Goal: Use online tool/utility: Utilize a website feature to perform a specific function

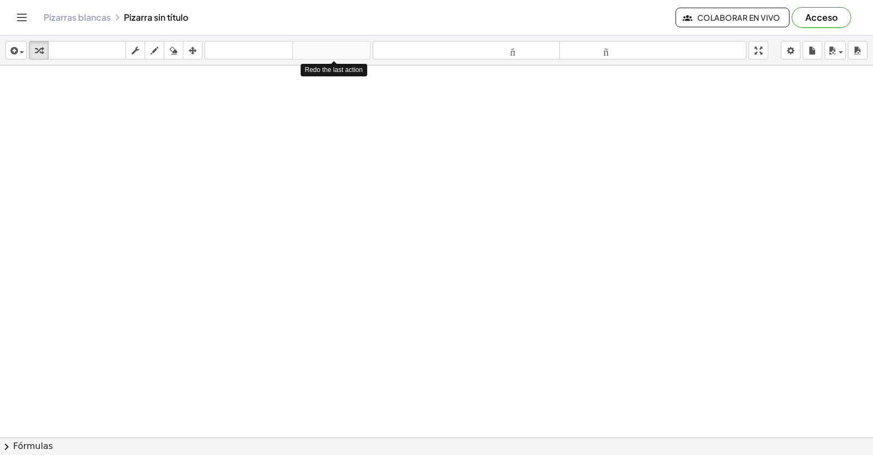
scroll to position [8659, 0]
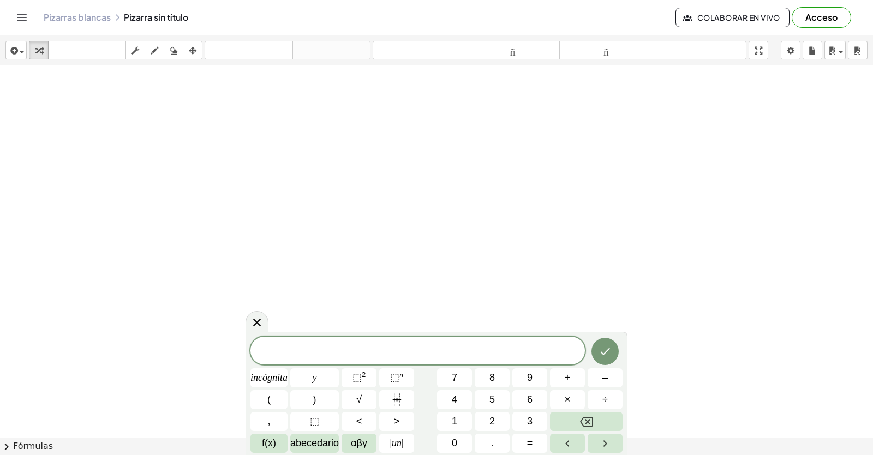
click at [343, 365] on div "incógnita y ⬚ 2 ⬚ n 7 8 9 + – ( ) √ 4 5 6 × ÷ , ⬚ < > 1 2 3 f(x) abecedario αβγ…" at bounding box center [437, 395] width 372 height 116
click at [610, 416] on button "Retroceso" at bounding box center [586, 421] width 73 height 19
click at [255, 314] on div at bounding box center [257, 322] width 23 height 21
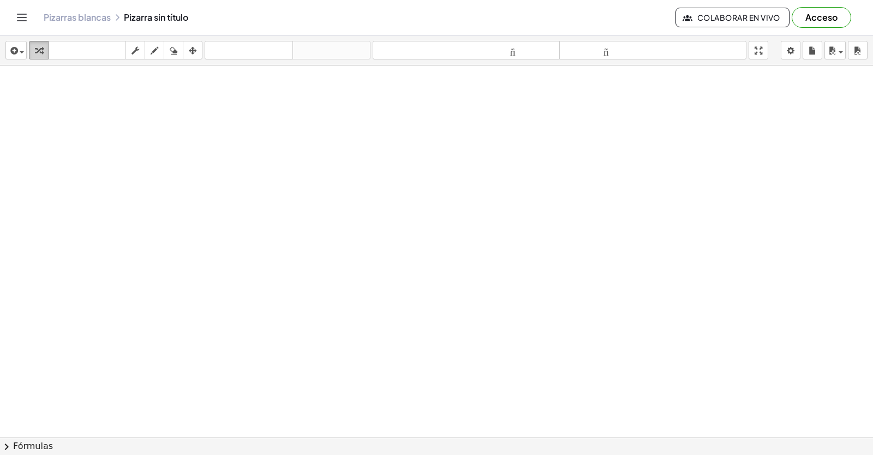
click at [35, 49] on icon "button" at bounding box center [39, 50] width 8 height 13
click at [37, 47] on icon "button" at bounding box center [39, 50] width 8 height 13
click at [39, 53] on icon "button" at bounding box center [39, 50] width 8 height 13
click at [41, 44] on div "button" at bounding box center [39, 50] width 14 height 13
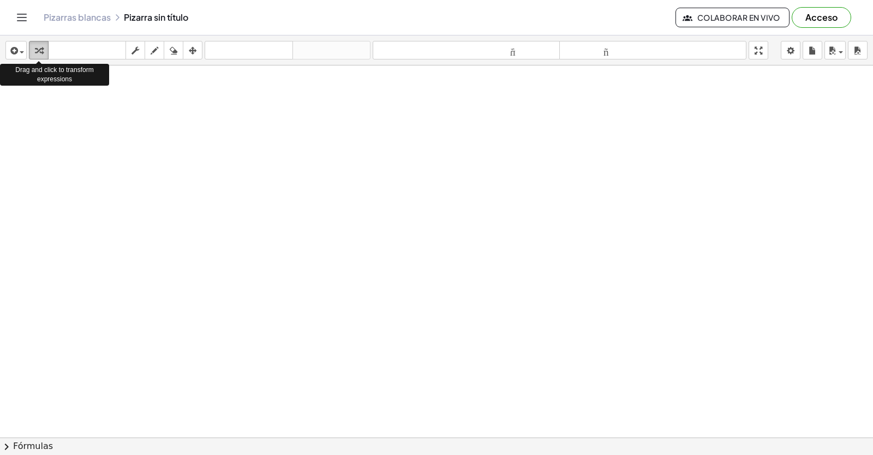
click at [41, 44] on icon "button" at bounding box center [39, 50] width 8 height 13
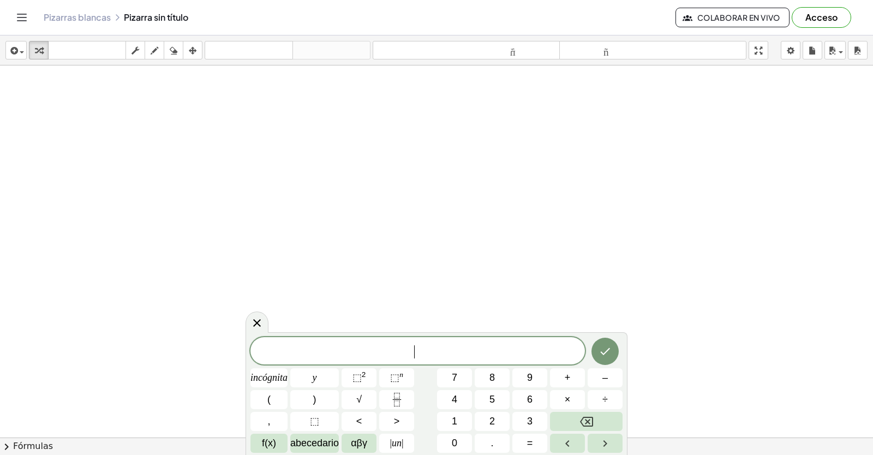
click at [490, 332] on div "​ incógnita y ⬚ 2 ⬚ n 7 8 9 + – ( ) √ 4 5 6 × ÷ , ⬚ < > 1 2 3 f(x) abecedario α…" at bounding box center [437, 393] width 382 height 123
click at [520, 387] on button "9" at bounding box center [530, 377] width 35 height 19
drag, startPoint x: 447, startPoint y: 397, endPoint x: 612, endPoint y: 455, distance: 174.5
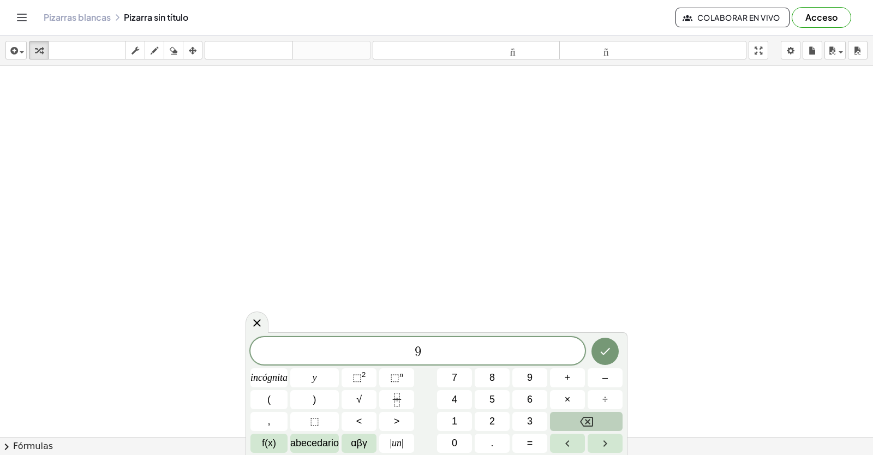
click at [592, 417] on icon "Retroceso" at bounding box center [586, 422] width 13 height 10
click at [461, 383] on button "7" at bounding box center [454, 377] width 35 height 19
click at [558, 394] on button "×" at bounding box center [567, 399] width 35 height 19
click at [606, 372] on span "–" at bounding box center [605, 378] width 5 height 15
click at [612, 419] on button "Retroceso" at bounding box center [586, 421] width 73 height 19
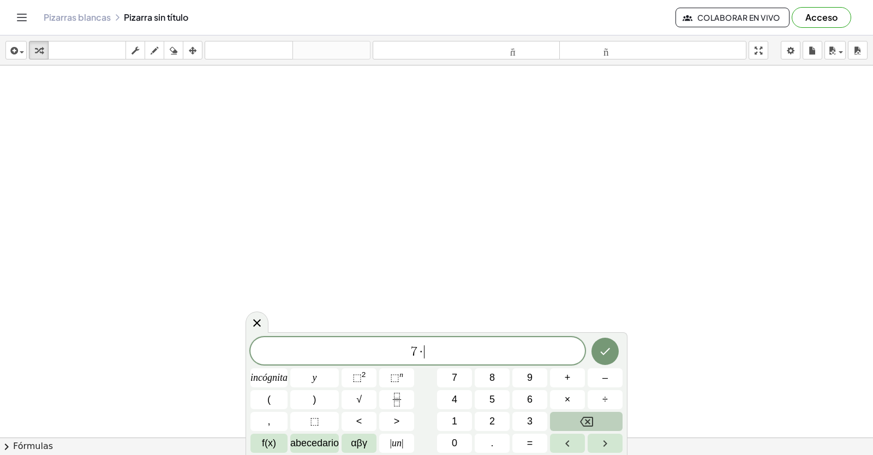
click at [612, 419] on button "Retroceso" at bounding box center [586, 421] width 73 height 19
click at [267, 447] on font "f(x)" at bounding box center [269, 443] width 14 height 11
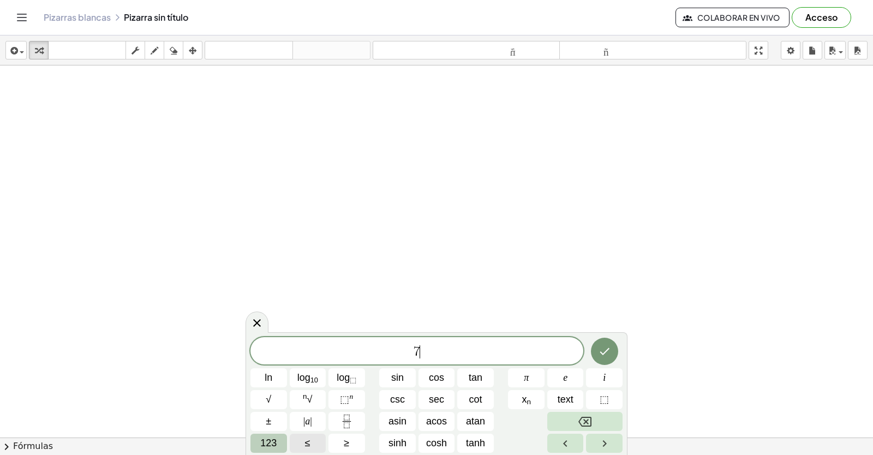
click at [279, 435] on button "123" at bounding box center [269, 443] width 37 height 19
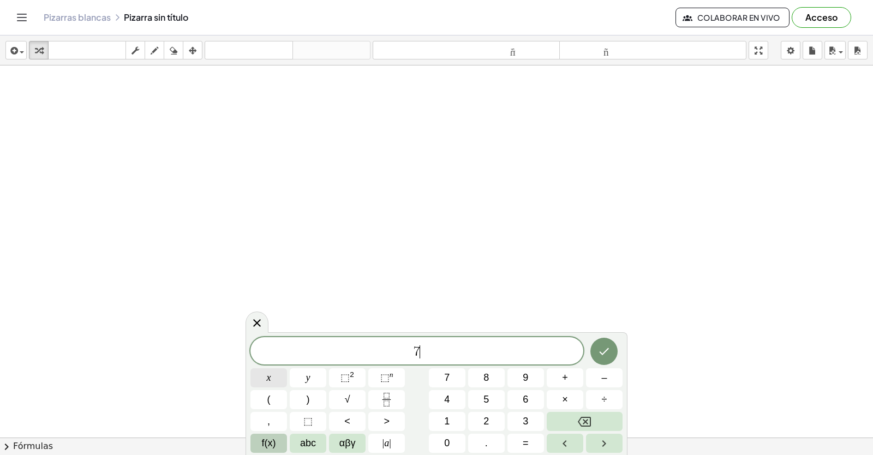
click at [271, 371] on button "x" at bounding box center [269, 377] width 37 height 19
click at [603, 383] on span "–" at bounding box center [603, 378] width 5 height 15
click at [450, 419] on button "1" at bounding box center [447, 421] width 37 height 19
click at [526, 444] on span "=" at bounding box center [526, 443] width 6 height 15
click at [493, 420] on button "2" at bounding box center [486, 421] width 37 height 19
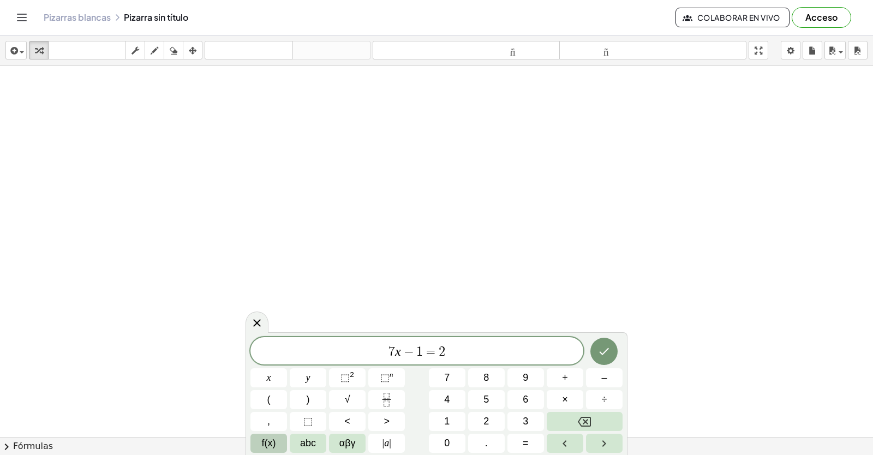
click at [444, 436] on button "0" at bounding box center [447, 443] width 37 height 19
click at [602, 351] on icon "Done" at bounding box center [604, 351] width 13 height 13
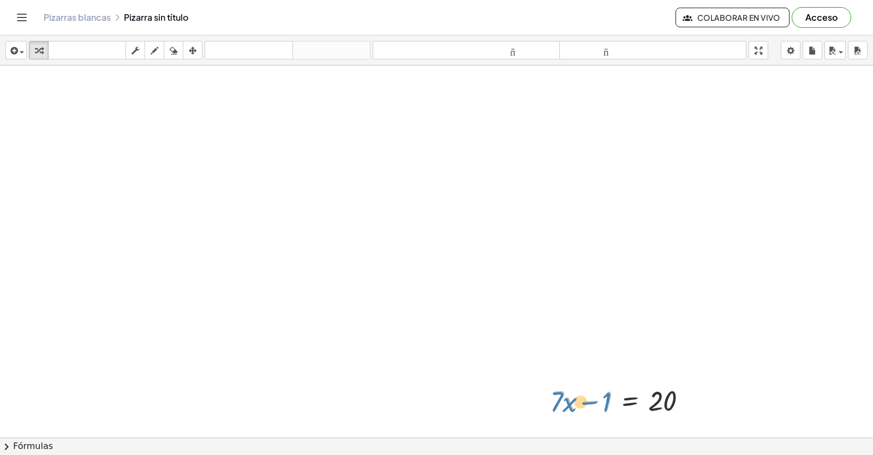
click at [587, 405] on div at bounding box center [624, 400] width 156 height 37
drag, startPoint x: 608, startPoint y: 402, endPoint x: 728, endPoint y: 391, distance: 120.0
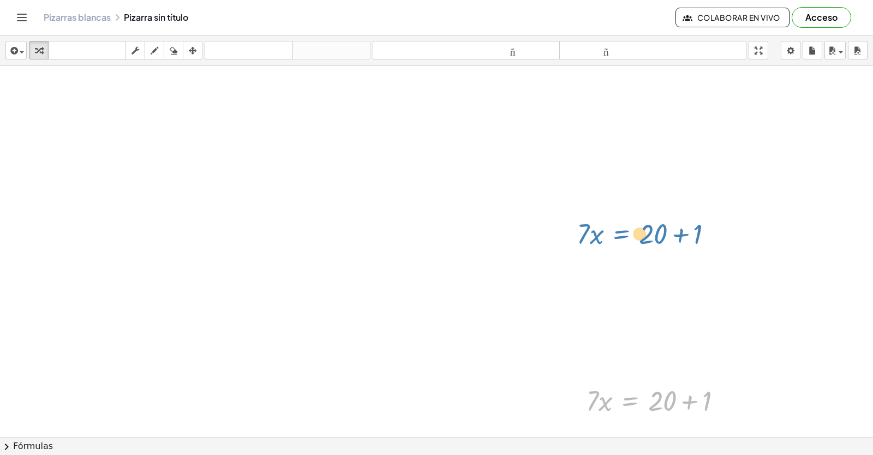
drag, startPoint x: 630, startPoint y: 413, endPoint x: 600, endPoint y: 243, distance: 172.5
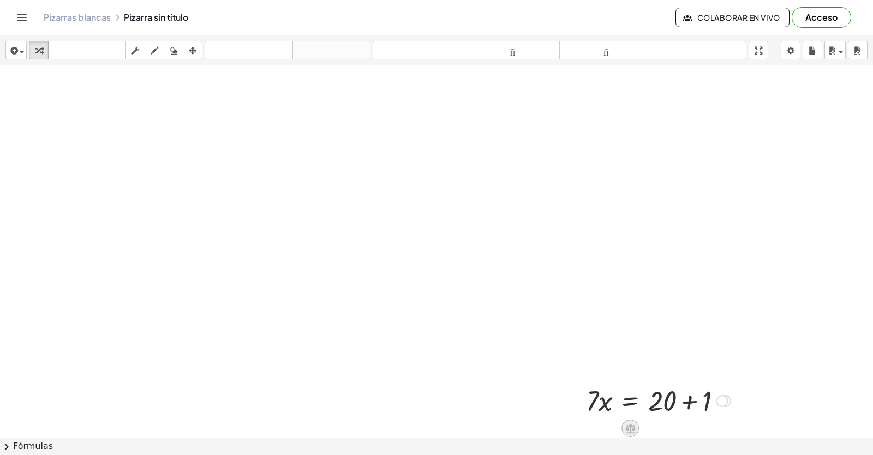
click at [626, 421] on div at bounding box center [630, 428] width 17 height 17
click at [633, 420] on div "×" at bounding box center [630, 428] width 17 height 17
click at [598, 415] on div at bounding box center [672, 399] width 230 height 41
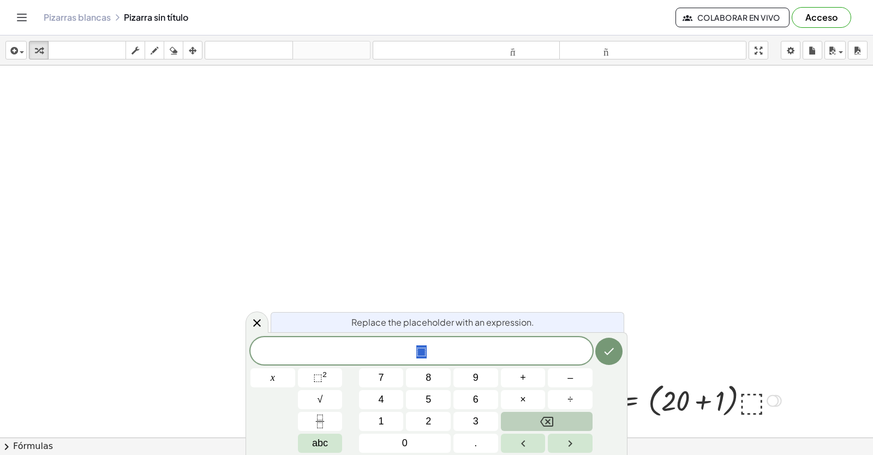
click at [563, 417] on button "Backspace" at bounding box center [547, 421] width 92 height 19
click at [604, 343] on button "Hecho" at bounding box center [608, 351] width 27 height 27
click at [174, 45] on icon "button" at bounding box center [174, 50] width 8 height 13
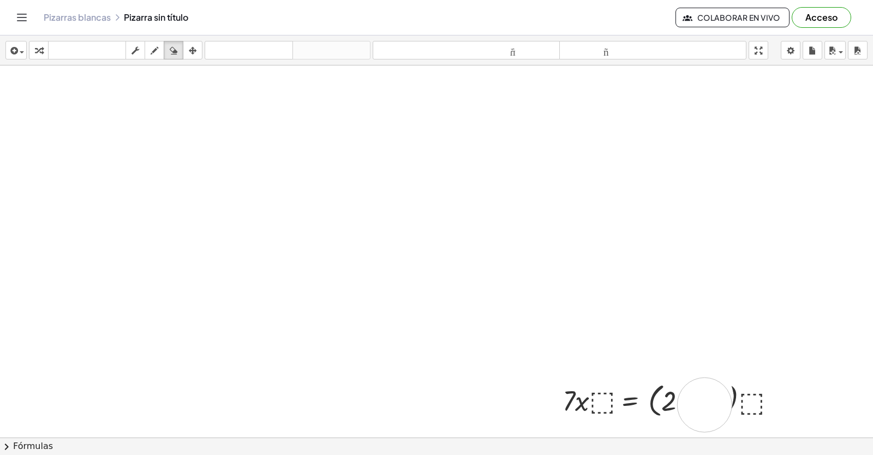
drag, startPoint x: 705, startPoint y: 403, endPoint x: 670, endPoint y: 388, distance: 38.1
drag, startPoint x: 651, startPoint y: 396, endPoint x: 695, endPoint y: 416, distance: 48.6
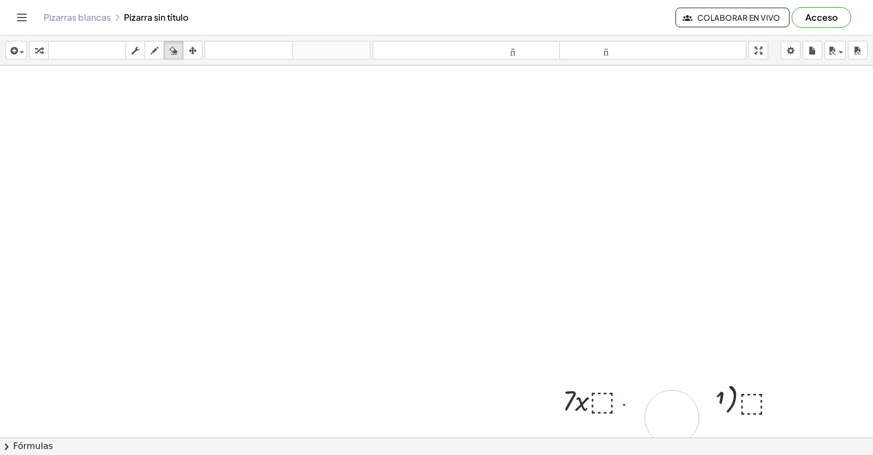
drag, startPoint x: 722, startPoint y: 402, endPoint x: 681, endPoint y: 437, distance: 53.5
drag, startPoint x: 563, startPoint y: 390, endPoint x: 518, endPoint y: 349, distance: 61.4
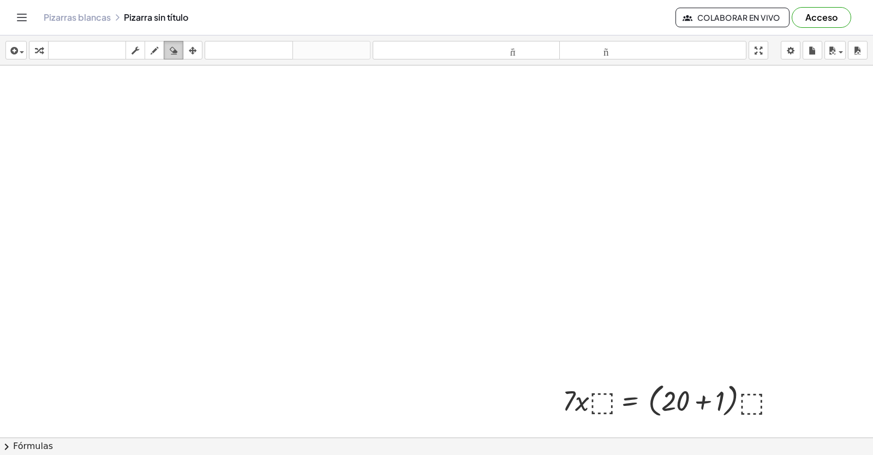
click at [174, 43] on button "borrar" at bounding box center [174, 50] width 20 height 19
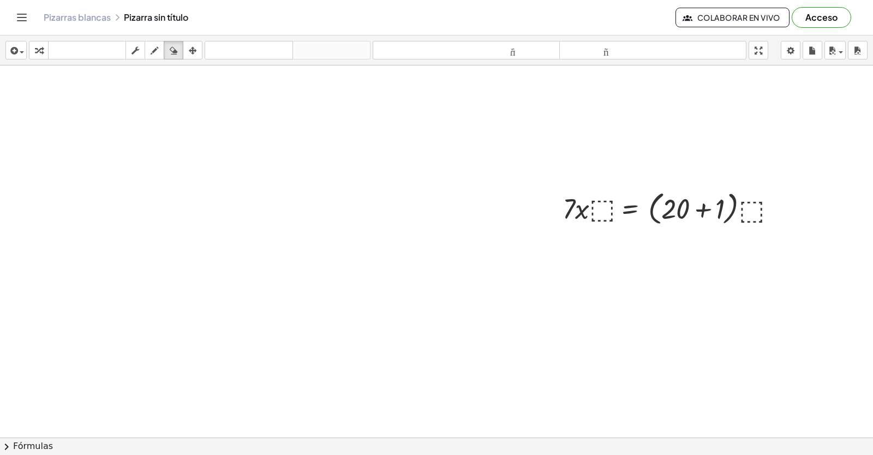
scroll to position [9314, 0]
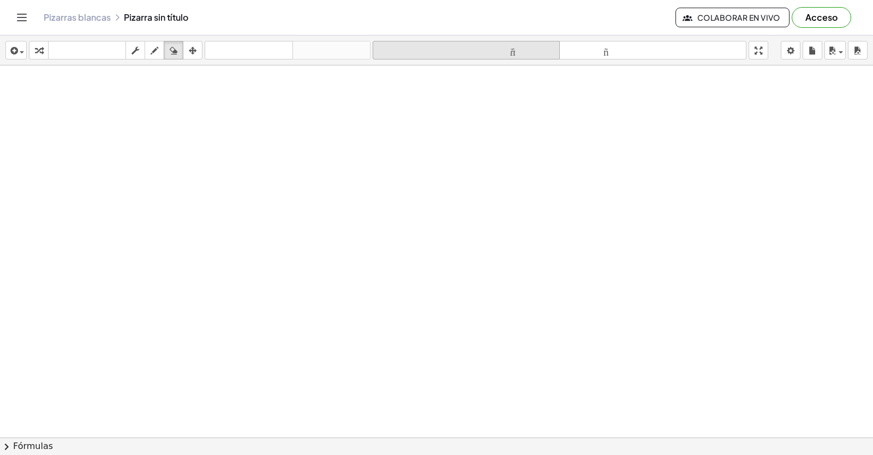
drag, startPoint x: 344, startPoint y: 67, endPoint x: 414, endPoint y: 53, distance: 70.5
click at [169, 44] on button "borrar" at bounding box center [174, 50] width 20 height 19
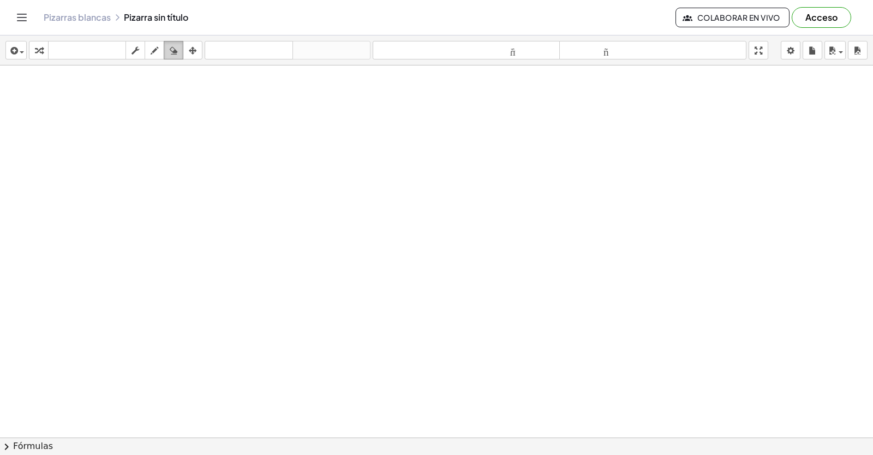
click at [175, 53] on icon "button" at bounding box center [174, 50] width 8 height 13
click at [169, 53] on div "button" at bounding box center [173, 50] width 14 height 13
drag, startPoint x: 153, startPoint y: 52, endPoint x: 276, endPoint y: 263, distance: 243.6
click at [153, 52] on icon "button" at bounding box center [155, 50] width 8 height 13
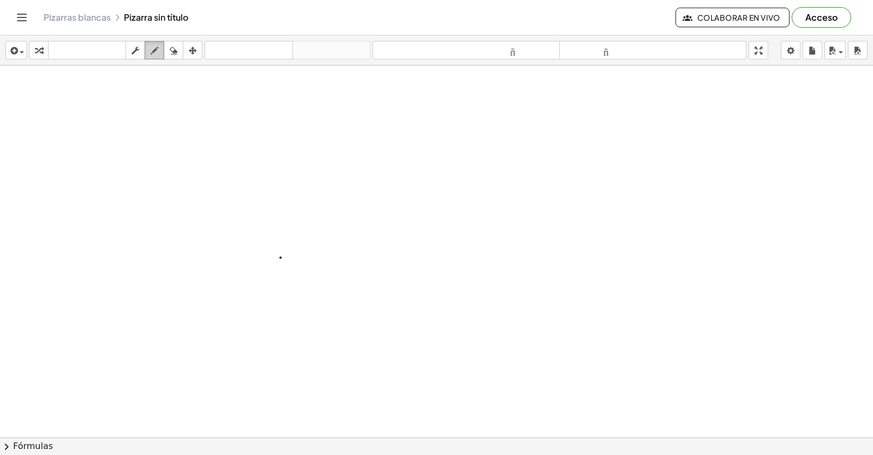
click at [155, 51] on icon "button" at bounding box center [155, 50] width 8 height 13
click at [138, 52] on icon "button" at bounding box center [136, 50] width 8 height 13
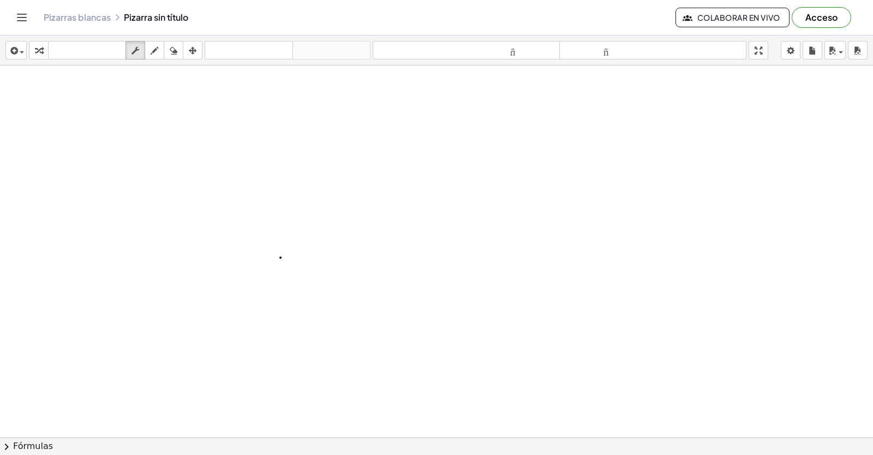
drag, startPoint x: 334, startPoint y: 308, endPoint x: 336, endPoint y: 300, distance: 7.9
click at [135, 56] on icon "button" at bounding box center [136, 50] width 8 height 13
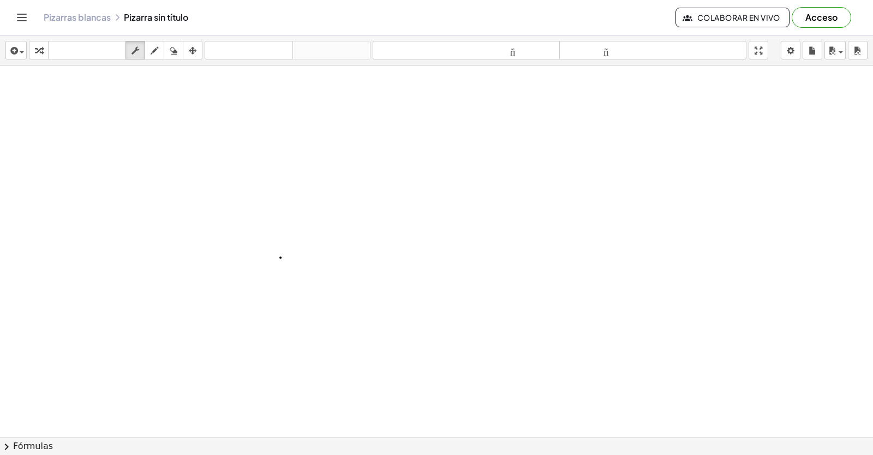
drag, startPoint x: 589, startPoint y: 311, endPoint x: 359, endPoint y: 255, distance: 237.1
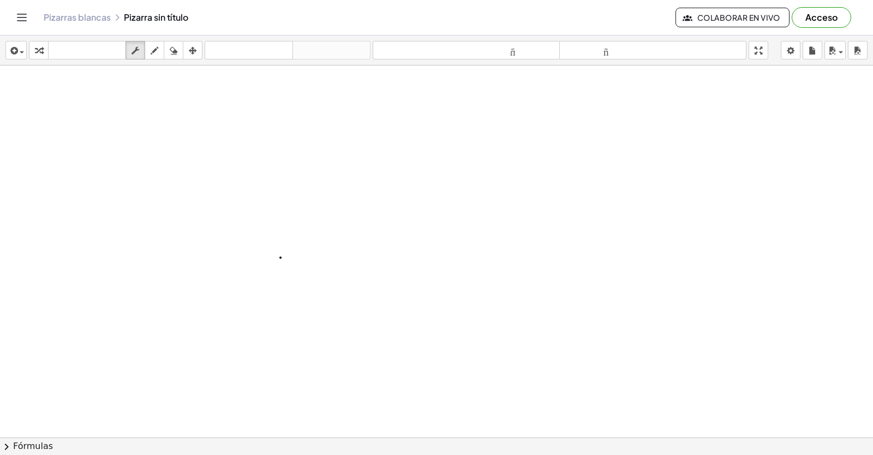
drag, startPoint x: 391, startPoint y: 355, endPoint x: 394, endPoint y: 348, distance: 7.4
drag, startPoint x: 394, startPoint y: 348, endPoint x: 385, endPoint y: 342, distance: 10.9
drag, startPoint x: 387, startPoint y: 342, endPoint x: 420, endPoint y: 338, distance: 32.9
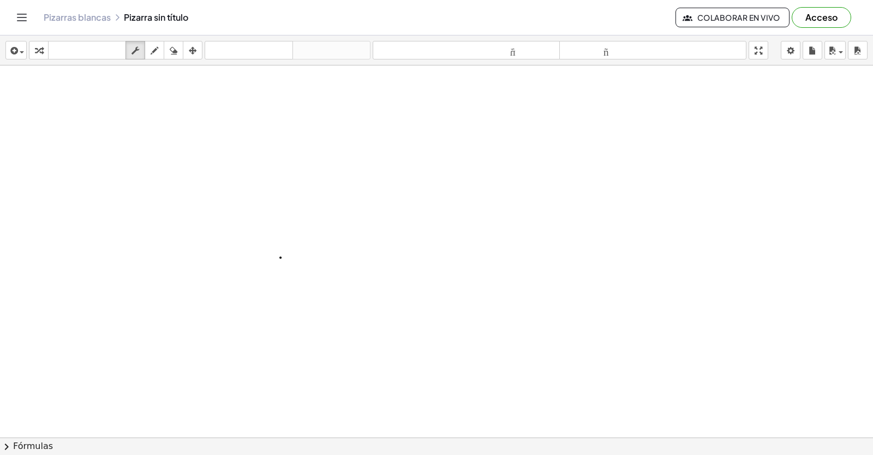
drag, startPoint x: 420, startPoint y: 338, endPoint x: 517, endPoint y: 328, distance: 97.7
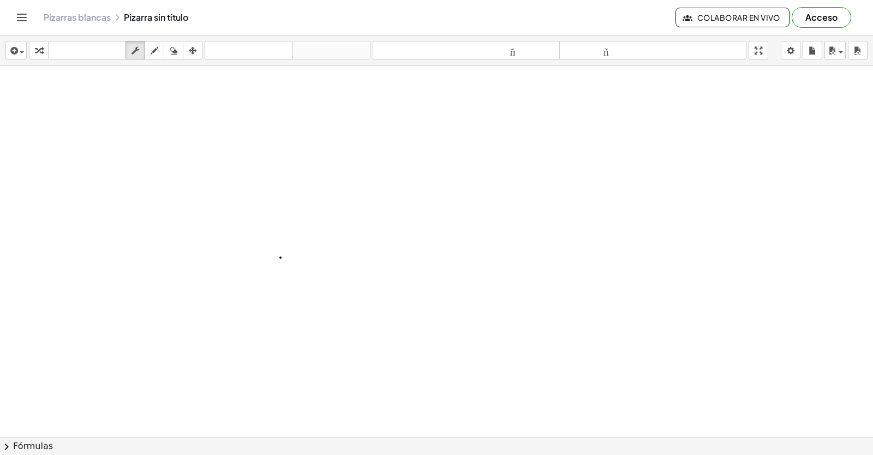
drag, startPoint x: 737, startPoint y: 306, endPoint x: 832, endPoint y: 318, distance: 95.7
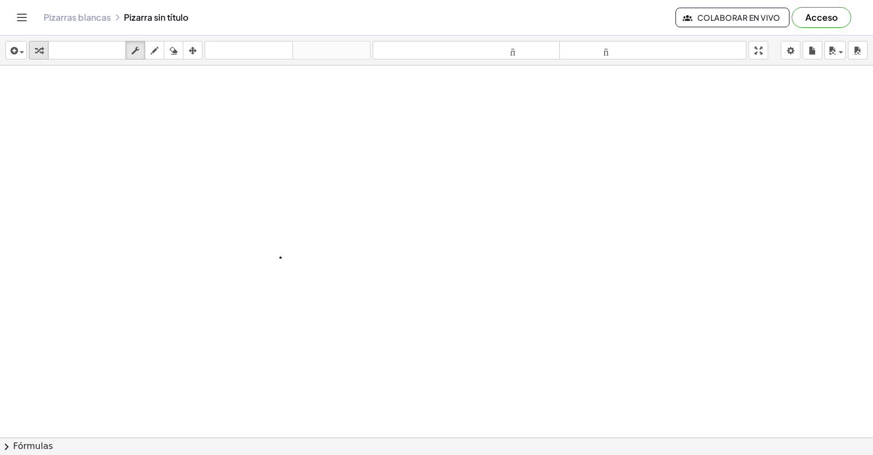
click at [38, 56] on icon "button" at bounding box center [39, 50] width 8 height 13
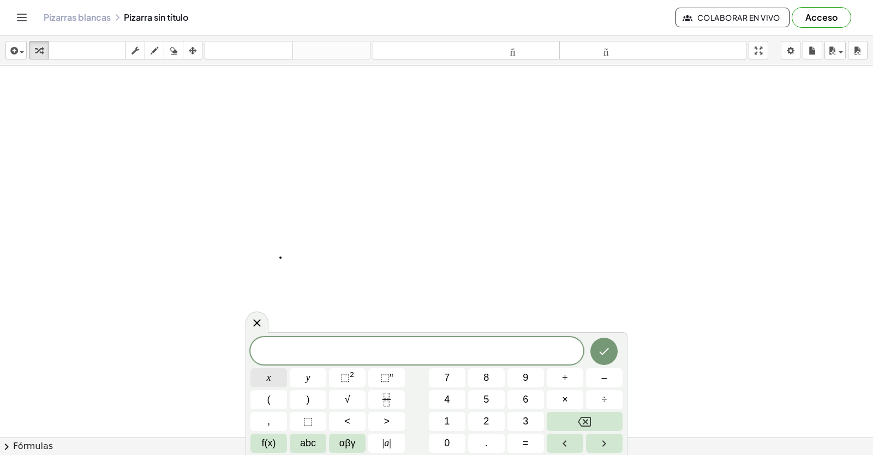
click at [259, 371] on button "x" at bounding box center [269, 377] width 37 height 19
click at [574, 420] on button "Backspace" at bounding box center [585, 421] width 76 height 19
click at [444, 372] on button "7" at bounding box center [447, 377] width 37 height 19
click at [267, 377] on span "x" at bounding box center [269, 378] width 4 height 15
click at [604, 376] on button "–" at bounding box center [604, 377] width 37 height 19
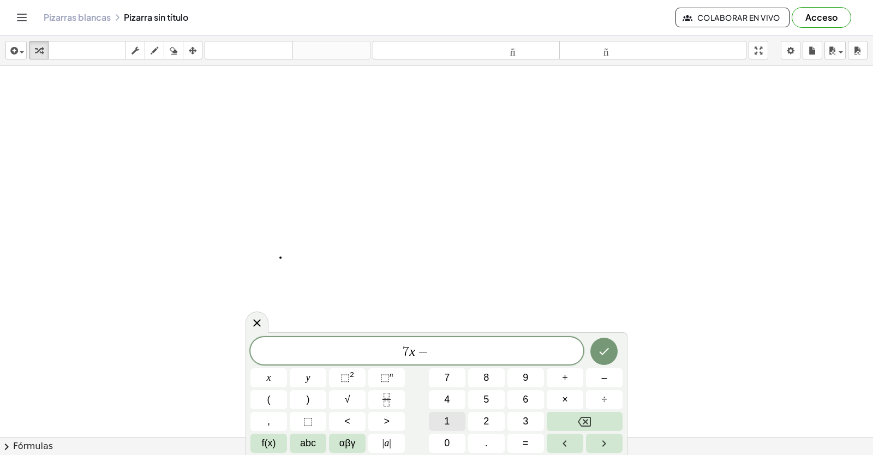
click at [450, 422] on span "1" at bounding box center [446, 421] width 5 height 15
click at [479, 396] on button "5" at bounding box center [486, 399] width 37 height 19
click at [533, 442] on button "=" at bounding box center [526, 443] width 37 height 19
click at [444, 413] on button "1" at bounding box center [447, 421] width 37 height 19
click at [522, 419] on button "3" at bounding box center [526, 421] width 37 height 19
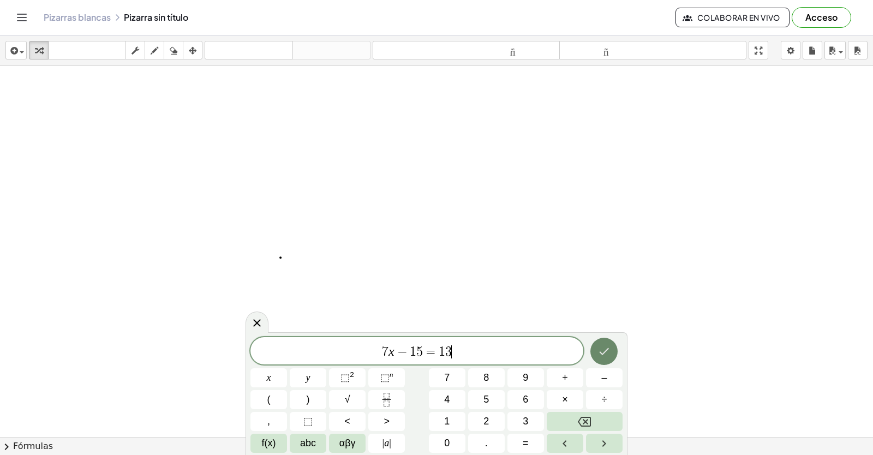
click at [602, 343] on button "Hecho" at bounding box center [604, 351] width 27 height 27
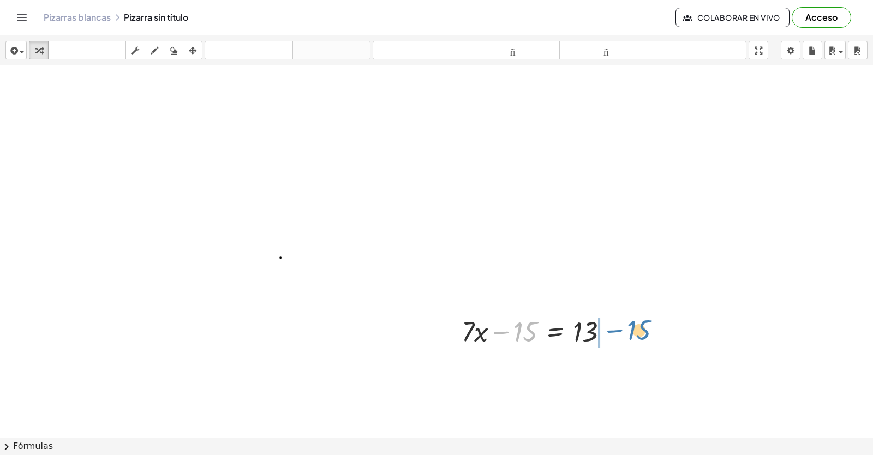
drag, startPoint x: 531, startPoint y: 326, endPoint x: 644, endPoint y: 325, distance: 113.5
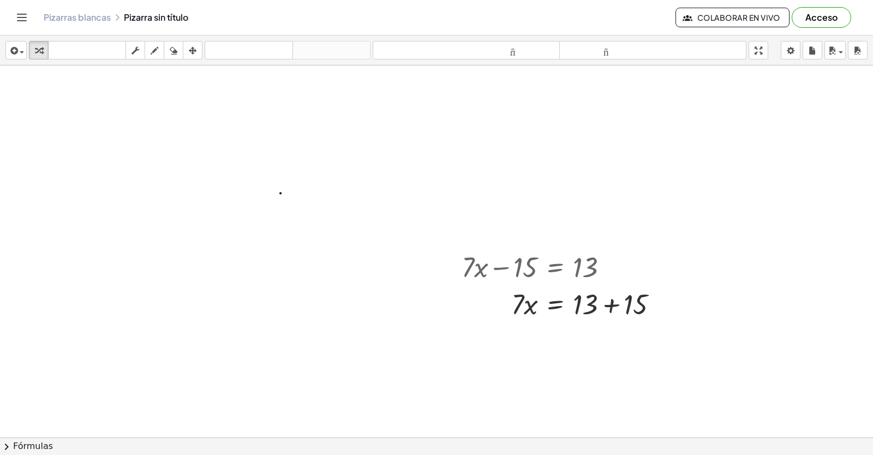
scroll to position [9423, 3]
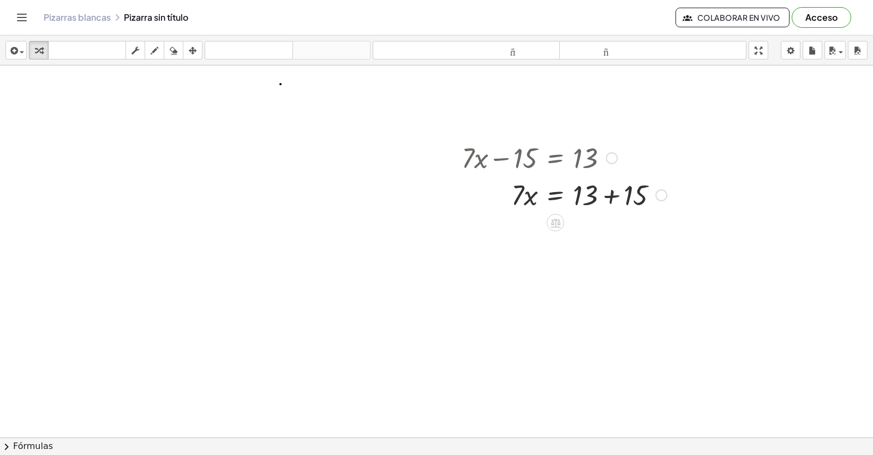
click at [609, 190] on div at bounding box center [564, 194] width 216 height 37
click at [557, 229] on div at bounding box center [564, 231] width 216 height 37
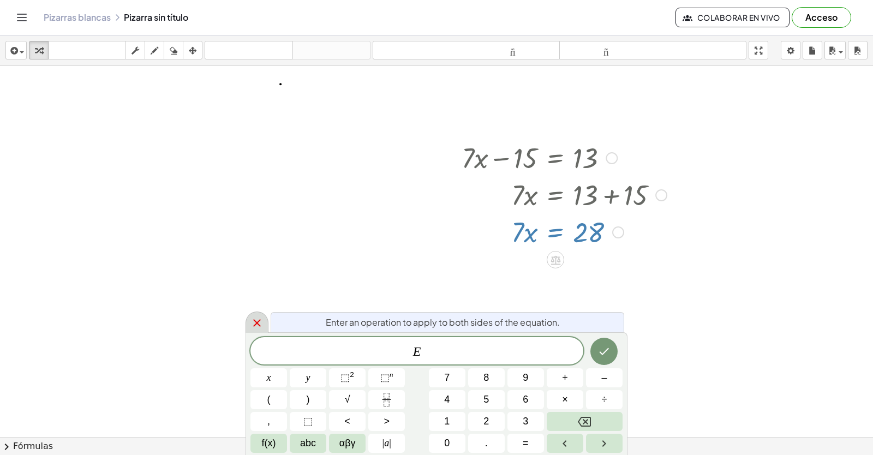
click at [250, 324] on div at bounding box center [257, 322] width 23 height 21
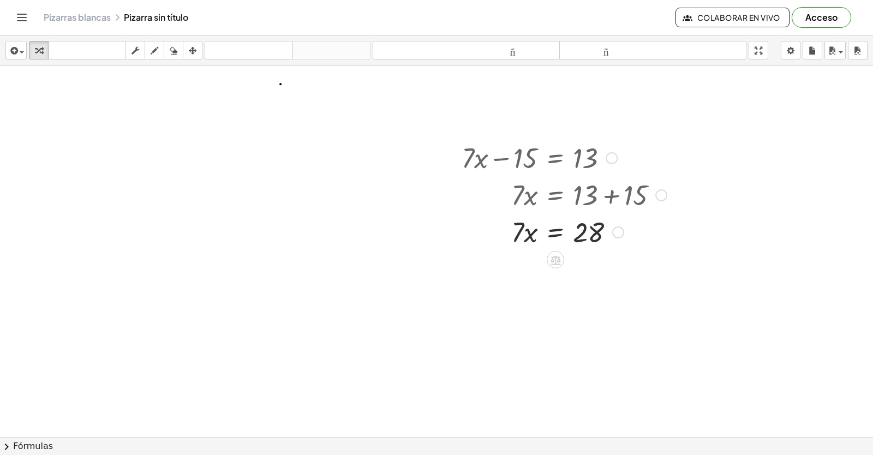
click at [588, 231] on div at bounding box center [564, 231] width 216 height 37
click at [530, 231] on div at bounding box center [564, 231] width 216 height 37
drag, startPoint x: 519, startPoint y: 240, endPoint x: 510, endPoint y: 261, distance: 22.5
click at [519, 240] on div at bounding box center [564, 231] width 216 height 37
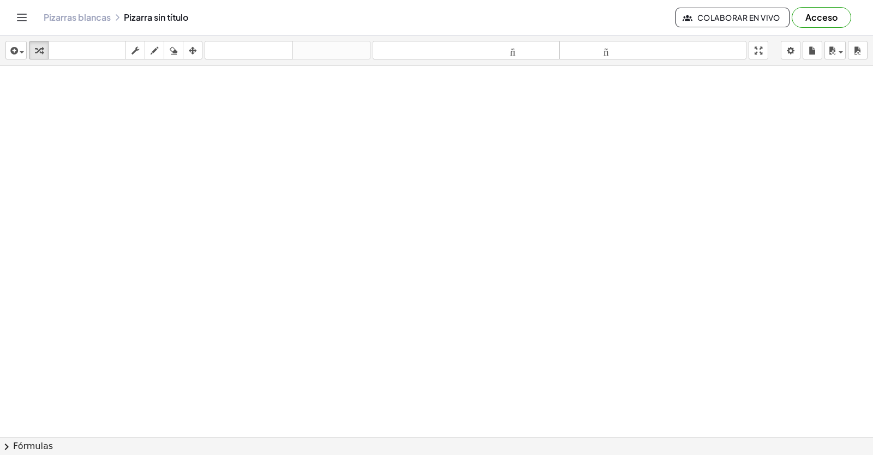
scroll to position [9796, 3]
click at [0, 0] on span "7" at bounding box center [0, 0] width 0 height 0
click at [0, 0] on span at bounding box center [0, 0] width 0 height 0
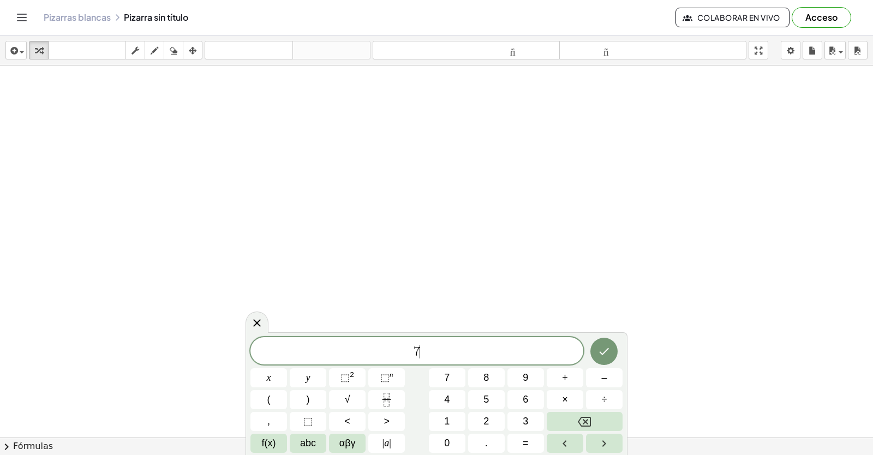
click at [452, 354] on span "7 ​" at bounding box center [417, 351] width 333 height 15
click at [574, 419] on button "Backspace" at bounding box center [585, 421] width 76 height 19
click at [443, 429] on button "1" at bounding box center [447, 421] width 37 height 19
click at [455, 442] on button "0" at bounding box center [447, 443] width 37 height 19
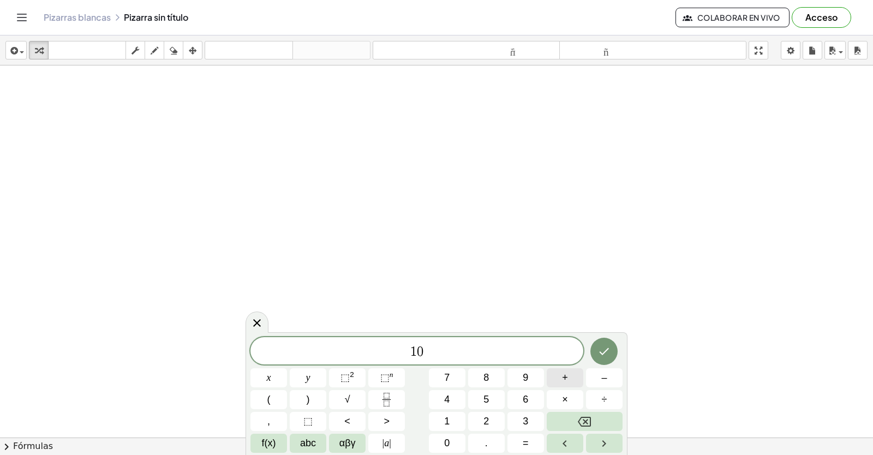
click at [564, 382] on span "+" at bounding box center [565, 378] width 6 height 15
click at [477, 419] on button "2" at bounding box center [486, 421] width 37 height 19
click at [483, 398] on button "5" at bounding box center [486, 399] width 37 height 19
click at [593, 418] on button "Backspace" at bounding box center [585, 421] width 76 height 19
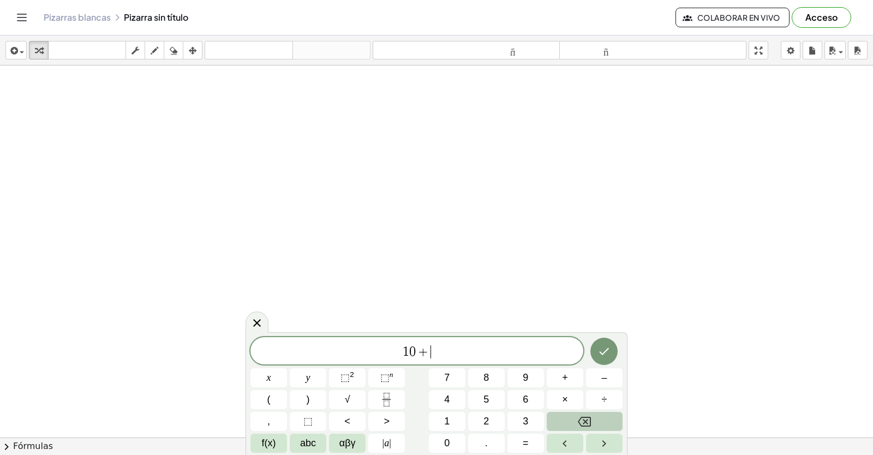
click at [593, 418] on button "Backspace" at bounding box center [585, 421] width 76 height 19
click at [439, 442] on button "0" at bounding box center [447, 443] width 37 height 19
click at [309, 376] on span "y" at bounding box center [308, 378] width 4 height 15
click at [555, 372] on button "+" at bounding box center [565, 377] width 37 height 19
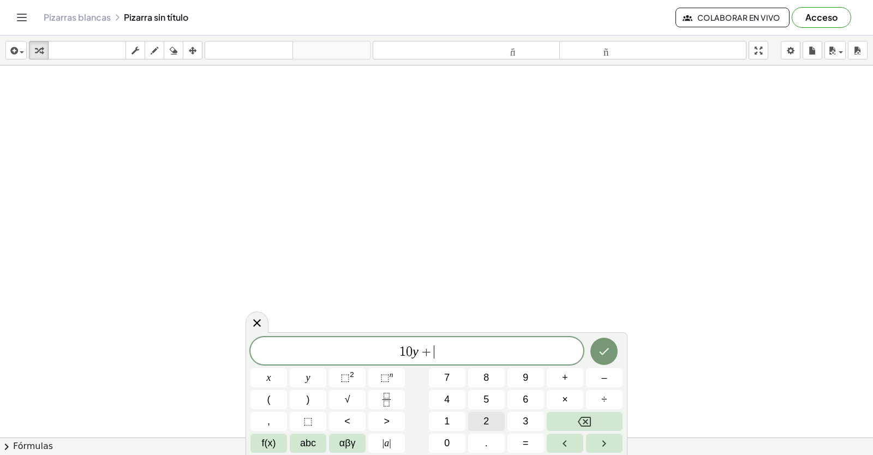
click at [490, 420] on button "2" at bounding box center [486, 421] width 37 height 19
click at [487, 398] on span "5" at bounding box center [486, 399] width 5 height 15
click at [522, 441] on button "=" at bounding box center [526, 443] width 37 height 19
click at [444, 381] on button "7" at bounding box center [447, 377] width 37 height 19
click at [493, 397] on button "5" at bounding box center [486, 399] width 37 height 19
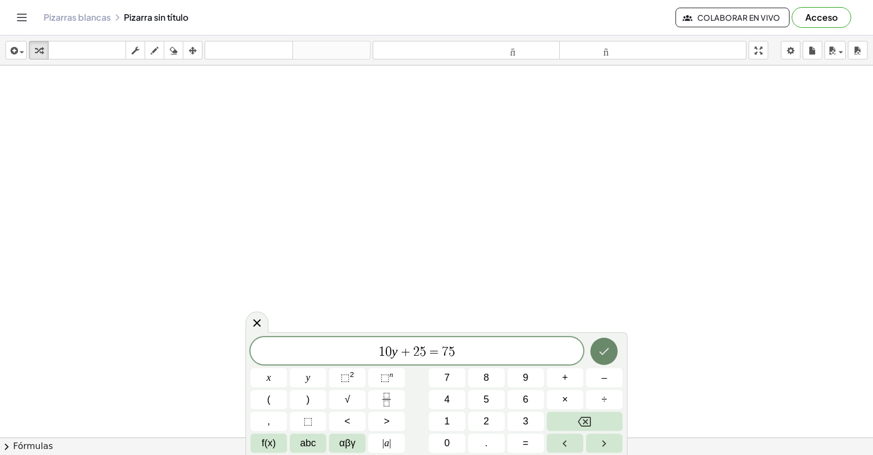
click at [602, 350] on icon "Hecho" at bounding box center [604, 351] width 13 height 13
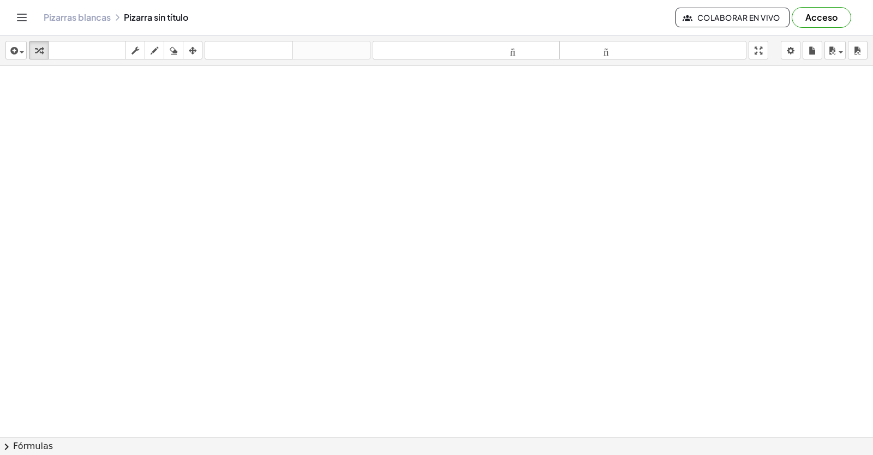
scroll to position [10540, 3]
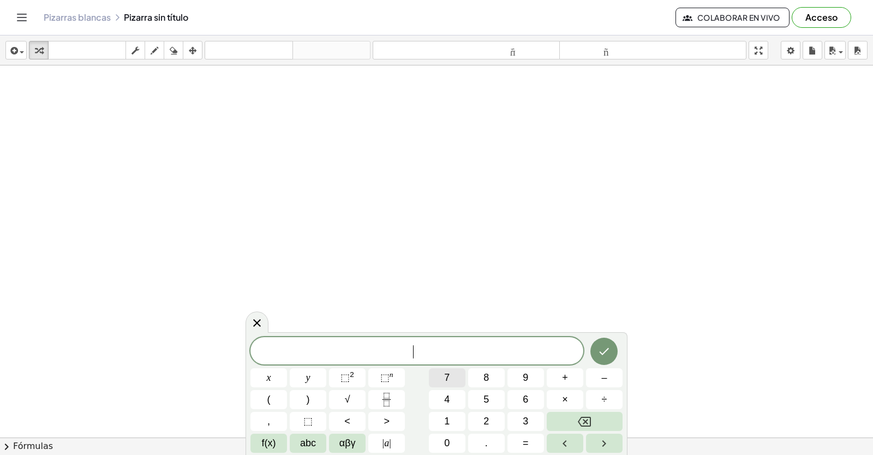
click at [447, 382] on span "7" at bounding box center [446, 378] width 5 height 15
click at [269, 373] on span "x" at bounding box center [269, 378] width 4 height 15
click at [609, 379] on button "–" at bounding box center [604, 377] width 37 height 19
click at [529, 416] on button "3" at bounding box center [526, 421] width 37 height 19
click at [451, 418] on button "1" at bounding box center [447, 421] width 37 height 19
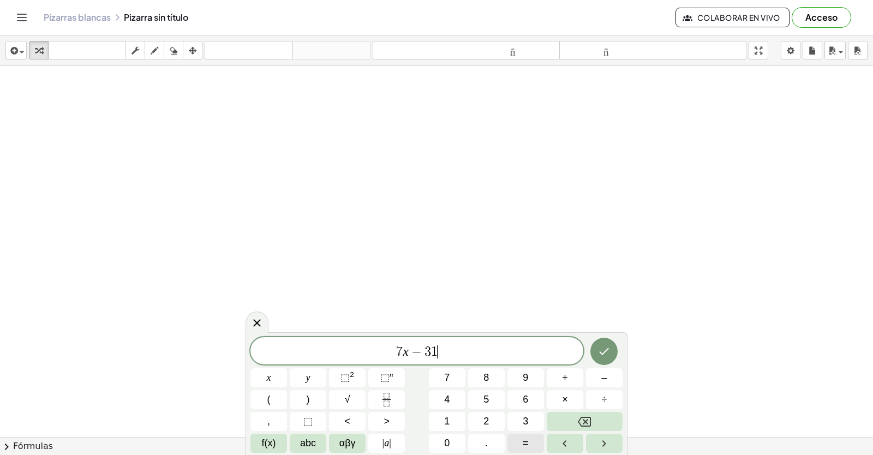
click at [533, 442] on button "=" at bounding box center [526, 443] width 37 height 19
click at [452, 416] on button "1" at bounding box center [447, 421] width 37 height 19
click at [612, 349] on button "Hecho" at bounding box center [604, 351] width 27 height 27
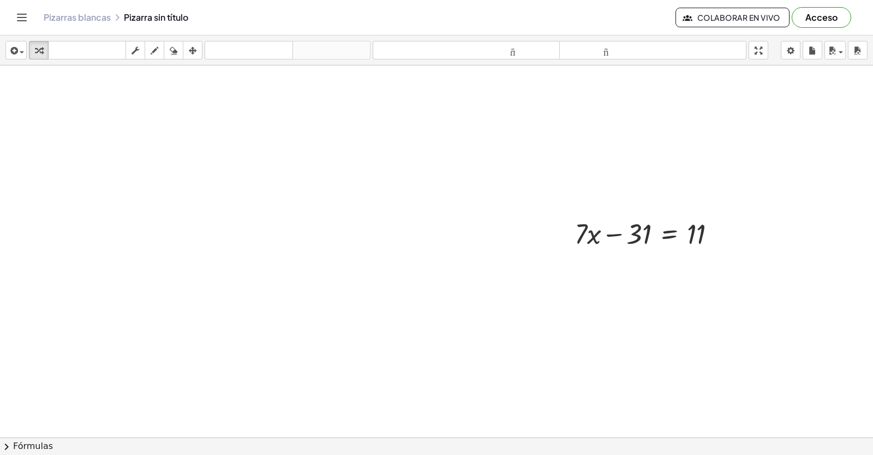
scroll to position [10758, 3]
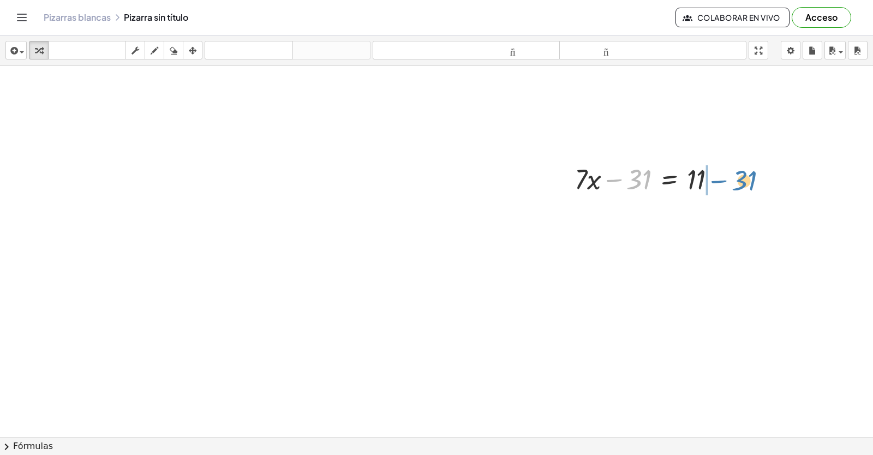
drag, startPoint x: 635, startPoint y: 176, endPoint x: 740, endPoint y: 177, distance: 105.4
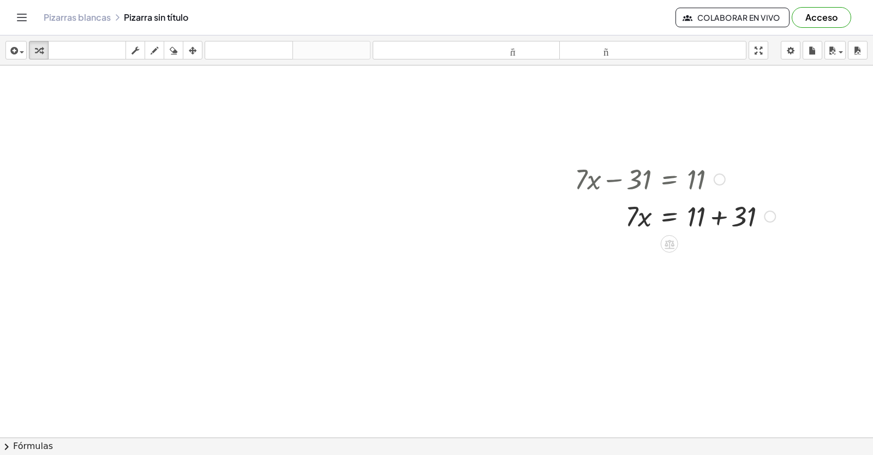
click at [717, 213] on div at bounding box center [675, 215] width 212 height 37
drag, startPoint x: 624, startPoint y: 247, endPoint x: 697, endPoint y: 277, distance: 78.8
click at [641, 294] on div at bounding box center [675, 298] width 212 height 55
click at [698, 290] on div at bounding box center [675, 298] width 212 height 55
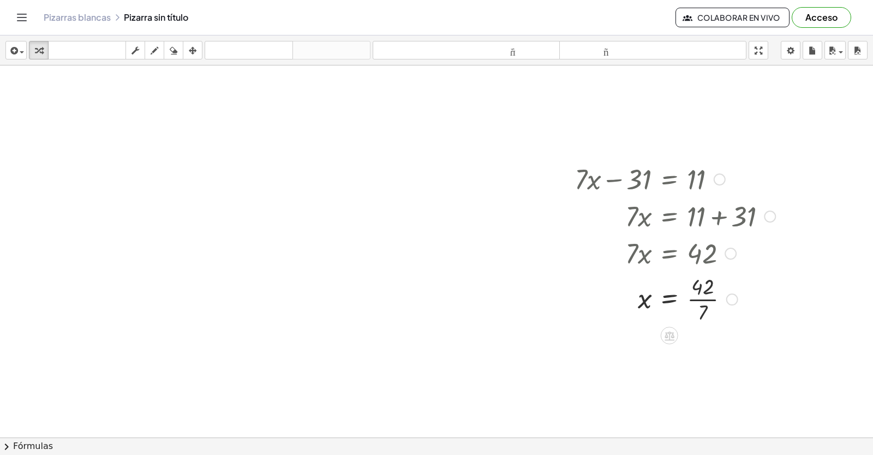
click at [705, 314] on div at bounding box center [675, 298] width 212 height 55
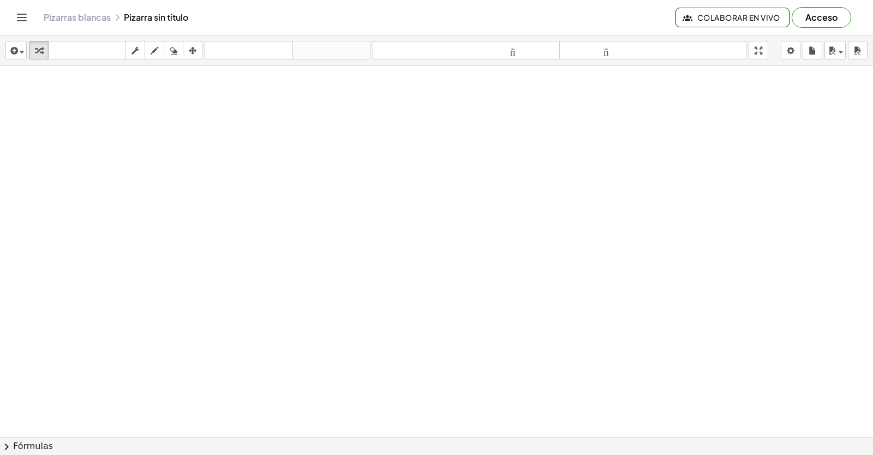
scroll to position [11175, 3]
drag, startPoint x: 429, startPoint y: 318, endPoint x: 428, endPoint y: 301, distance: 16.9
drag, startPoint x: 428, startPoint y: 301, endPoint x: 433, endPoint y: 290, distance: 11.8
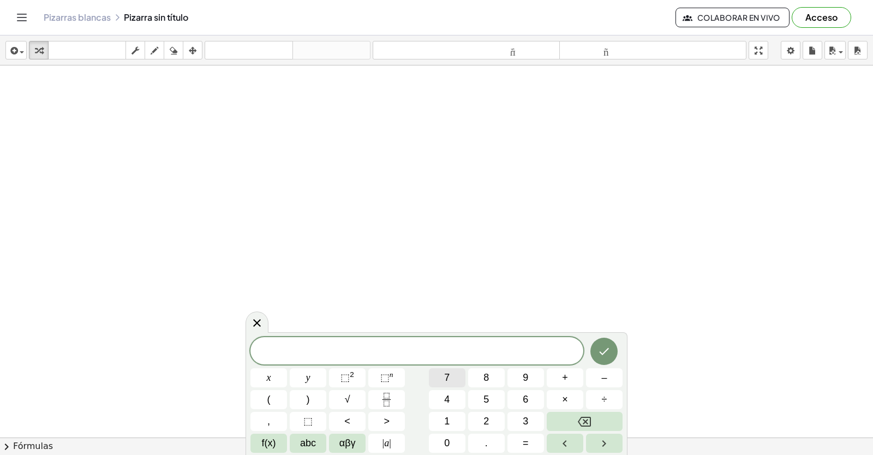
click at [454, 379] on button "7" at bounding box center [447, 377] width 37 height 19
click at [275, 359] on div "7 ​ x y ⬚ 2 ⬚ n 7 8 9 + – ( ) √ 4 5 6 × ÷ , ⬚ < > 1 2 3 f(x) abc αβγ | a | 0 . =" at bounding box center [437, 395] width 372 height 116
click at [267, 383] on span "x" at bounding box center [269, 378] width 4 height 15
click at [564, 378] on span "+" at bounding box center [565, 378] width 6 height 15
click at [317, 373] on button "y" at bounding box center [308, 377] width 37 height 19
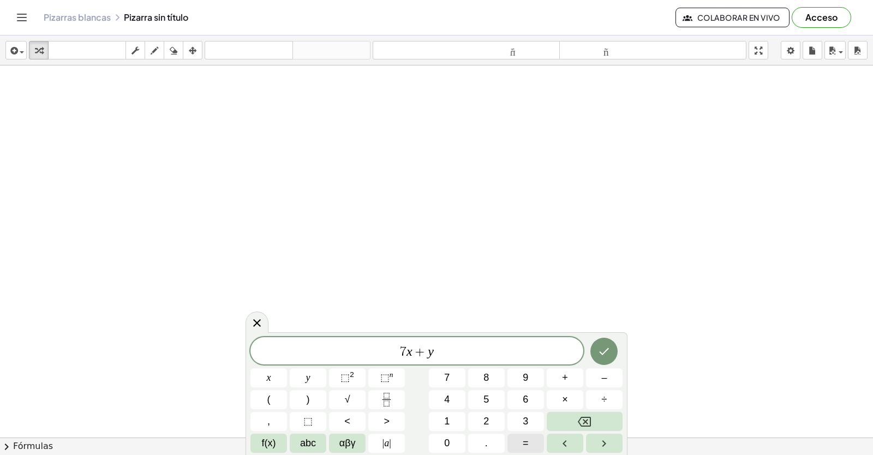
click at [522, 435] on button "=" at bounding box center [526, 443] width 37 height 19
click at [523, 421] on span "3" at bounding box center [525, 421] width 5 height 15
click at [597, 344] on button "Hecho" at bounding box center [604, 351] width 27 height 27
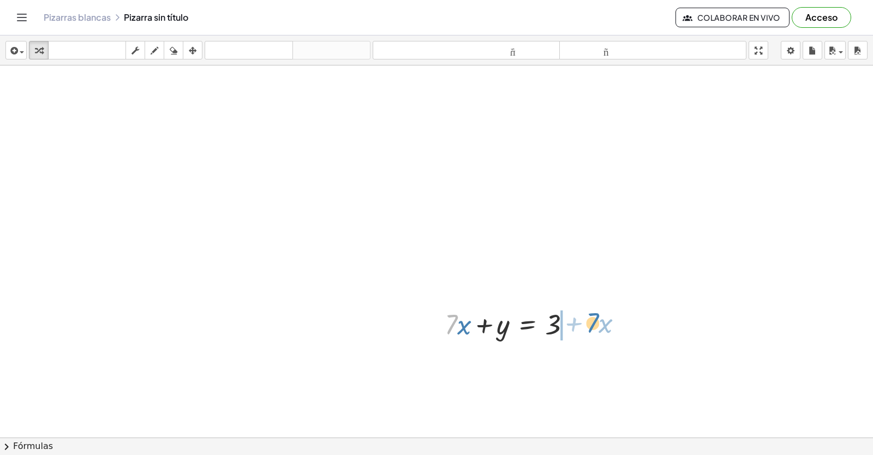
drag, startPoint x: 452, startPoint y: 326, endPoint x: 594, endPoint y: 324, distance: 141.9
click at [0, 0] on div "x y ⬚ 2 ⬚ n 7 8 9 + – ( ) √ 4 5 6 × ÷ , ⬚ < > 1 2 3 f(x) abc αβγ | a | 0 . =" at bounding box center [0, 0] width 0 height 0
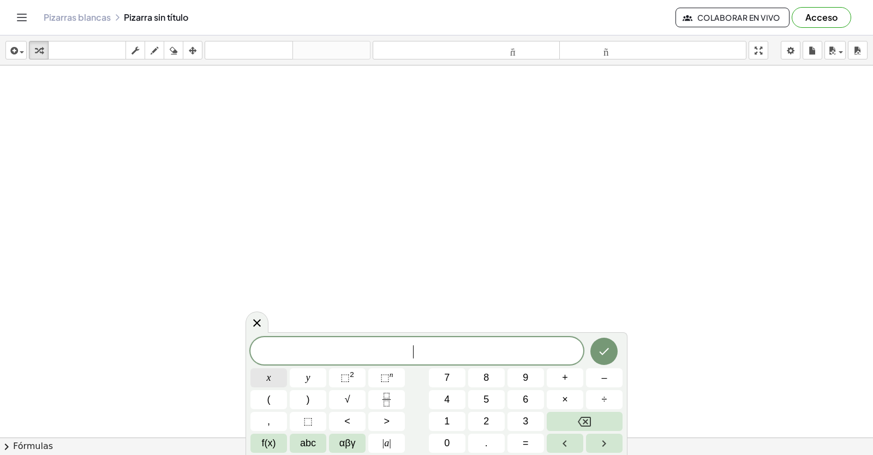
click at [275, 379] on button "x" at bounding box center [269, 377] width 37 height 19
click at [611, 374] on button "–" at bounding box center [604, 377] width 37 height 19
click at [532, 394] on button "6" at bounding box center [526, 399] width 37 height 19
click at [311, 378] on button "y" at bounding box center [308, 377] width 37 height 19
click at [526, 438] on span "=" at bounding box center [526, 443] width 6 height 15
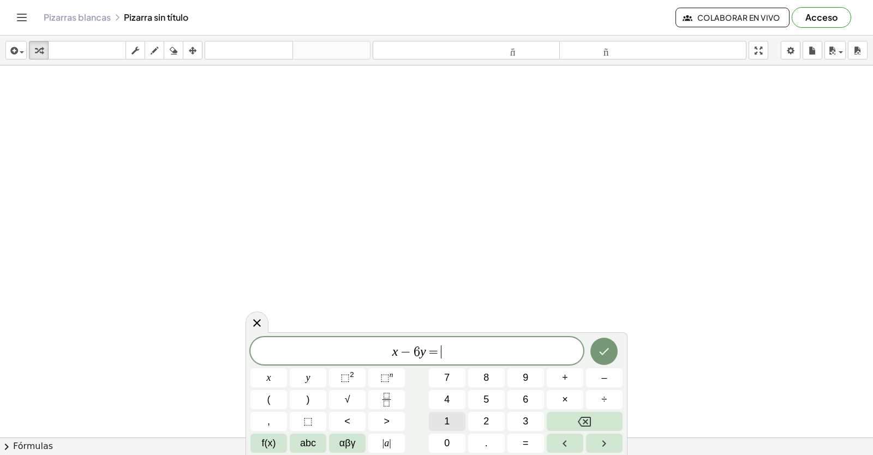
click at [446, 419] on span "1" at bounding box center [446, 421] width 5 height 15
click at [525, 419] on span "3" at bounding box center [525, 421] width 5 height 15
click at [609, 339] on button "Hecho" at bounding box center [604, 351] width 27 height 27
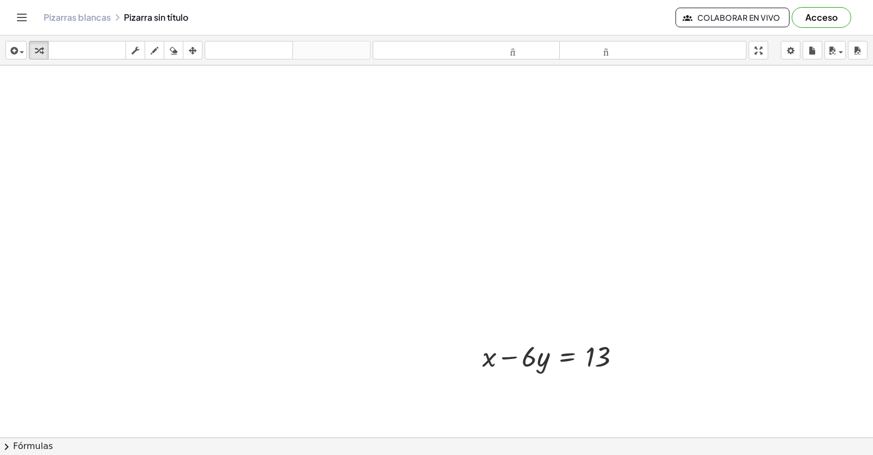
scroll to position [11766, 3]
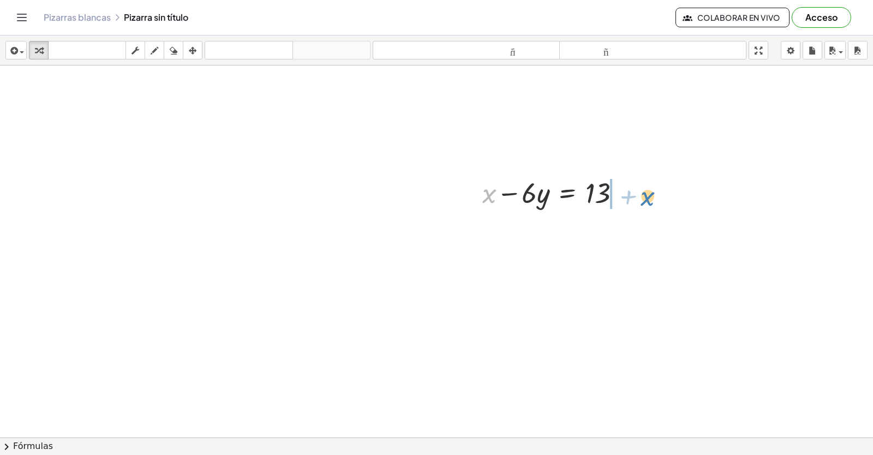
drag, startPoint x: 487, startPoint y: 188, endPoint x: 644, endPoint y: 190, distance: 157.2
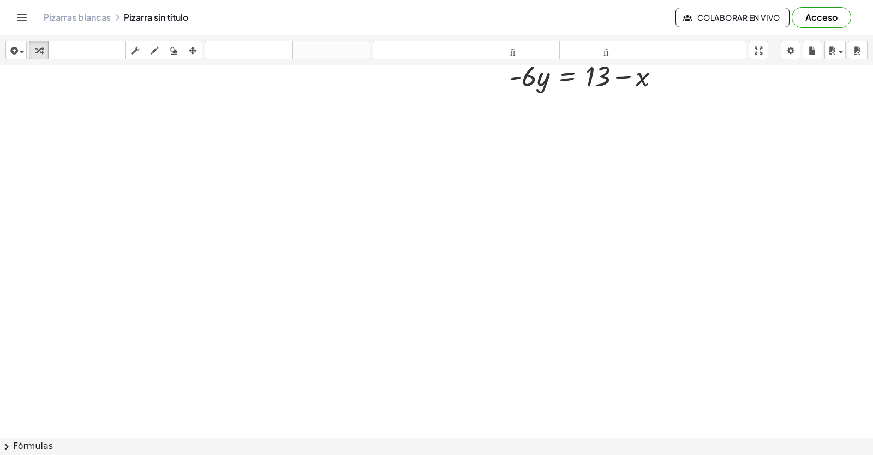
scroll to position [12138, 3]
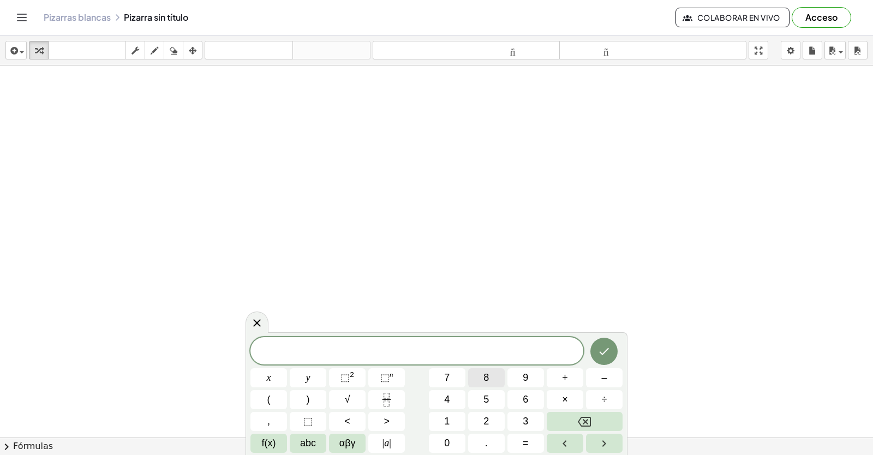
click at [479, 384] on button "8" at bounding box center [486, 377] width 37 height 19
click at [265, 377] on button "x" at bounding box center [269, 377] width 37 height 19
click at [570, 416] on button "Backspace" at bounding box center [585, 421] width 76 height 19
click at [569, 424] on button "Backspace" at bounding box center [585, 421] width 76 height 19
click at [474, 393] on button "5" at bounding box center [486, 399] width 37 height 19
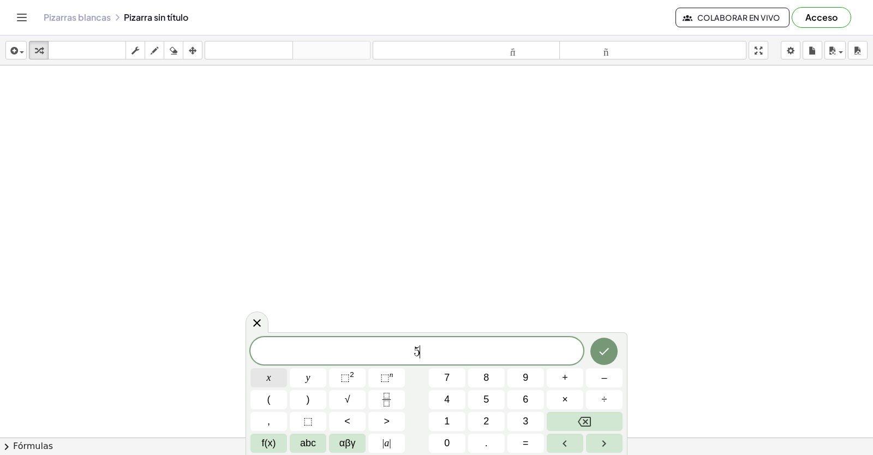
click at [268, 375] on span "x" at bounding box center [269, 378] width 4 height 15
click at [561, 376] on button "+" at bounding box center [565, 377] width 37 height 19
click at [457, 422] on button "1" at bounding box center [447, 421] width 37 height 19
click at [440, 443] on button "0" at bounding box center [447, 443] width 37 height 19
click at [308, 370] on button "y" at bounding box center [308, 377] width 37 height 19
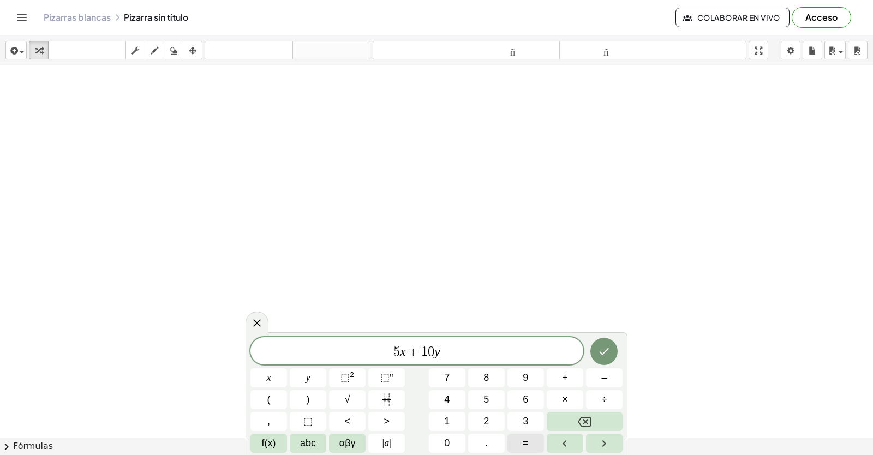
click at [523, 440] on span "=" at bounding box center [526, 443] width 6 height 15
click at [490, 421] on button "2" at bounding box center [486, 421] width 37 height 19
click at [446, 439] on span "0" at bounding box center [446, 443] width 5 height 15
click at [599, 349] on icon "Hecho" at bounding box center [604, 351] width 13 height 13
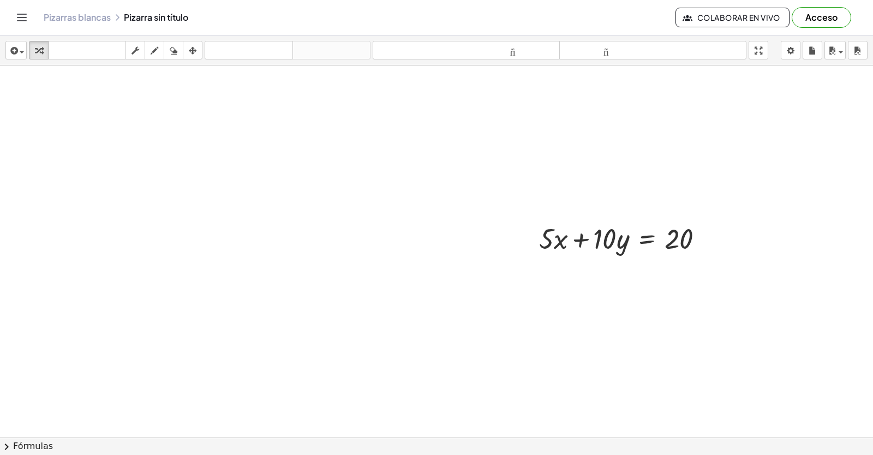
scroll to position [12247, 3]
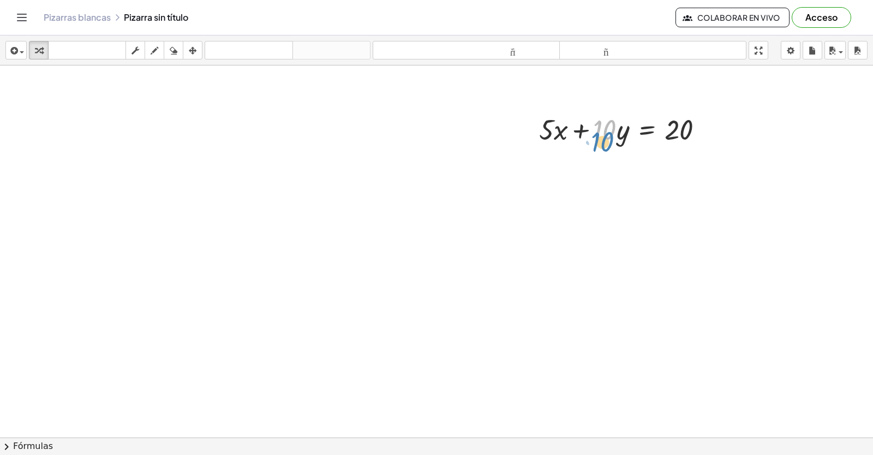
drag, startPoint x: 615, startPoint y: 128, endPoint x: 610, endPoint y: 141, distance: 13.3
click at [610, 141] on div at bounding box center [626, 128] width 184 height 37
click at [615, 133] on div at bounding box center [626, 128] width 184 height 37
drag, startPoint x: 619, startPoint y: 130, endPoint x: 742, endPoint y: 132, distance: 122.3
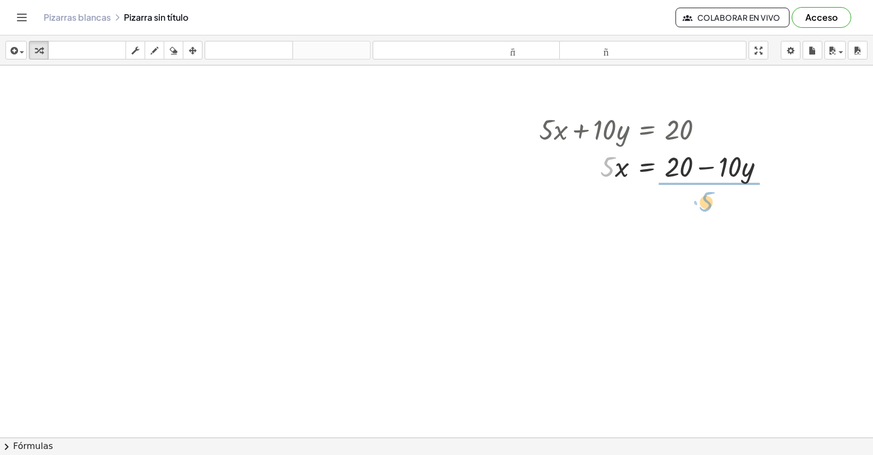
drag, startPoint x: 609, startPoint y: 167, endPoint x: 711, endPoint y: 201, distance: 107.0
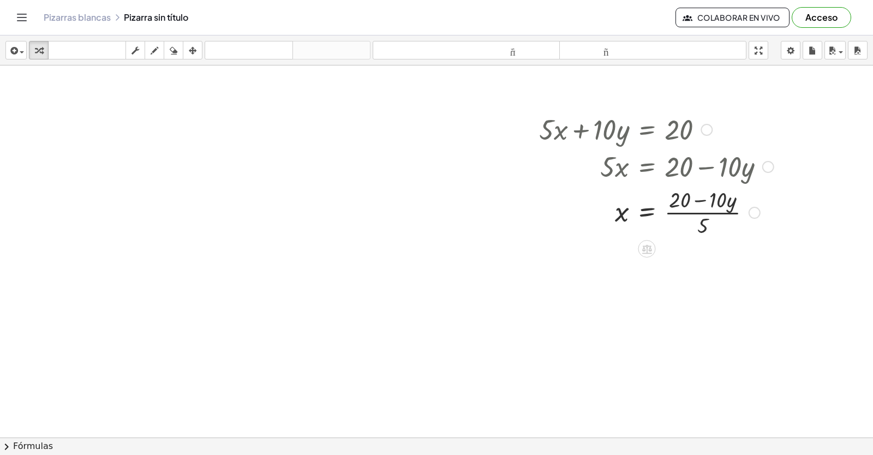
click at [615, 213] on div at bounding box center [657, 211] width 246 height 55
click at [646, 217] on div at bounding box center [657, 211] width 246 height 55
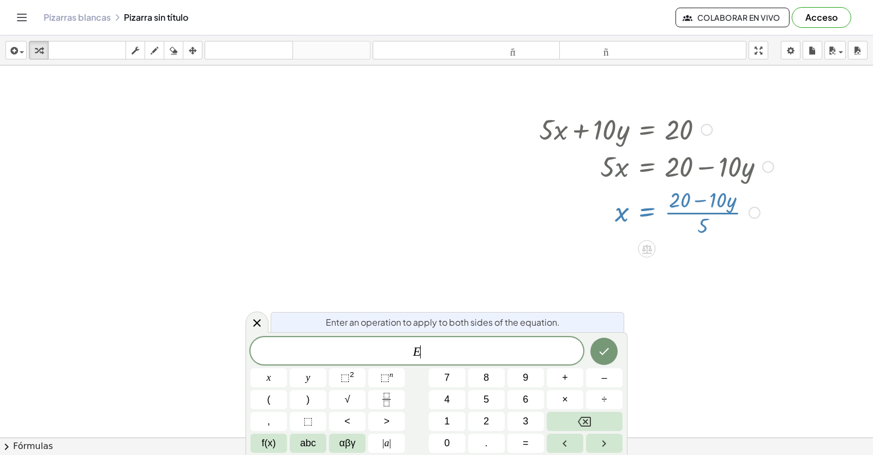
drag, startPoint x: 249, startPoint y: 324, endPoint x: 255, endPoint y: 285, distance: 39.3
click at [250, 318] on div at bounding box center [257, 322] width 23 height 21
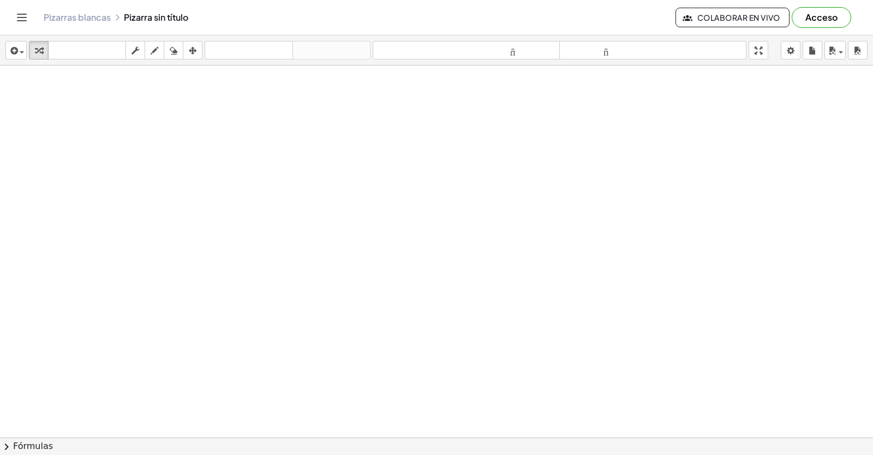
scroll to position [12664, 3]
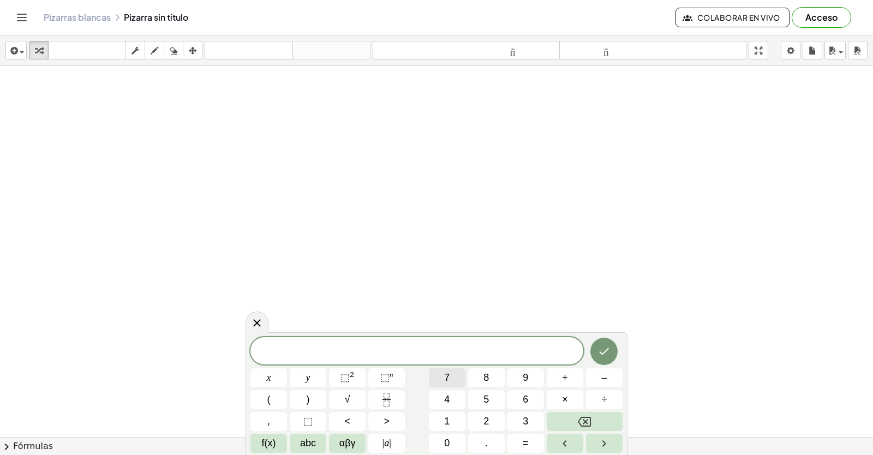
click at [447, 379] on span "7" at bounding box center [446, 378] width 5 height 15
click at [268, 380] on span "x" at bounding box center [269, 378] width 4 height 15
click at [570, 371] on button "+" at bounding box center [565, 377] width 37 height 19
click at [449, 374] on span "7" at bounding box center [446, 378] width 5 height 15
click at [302, 373] on button "y" at bounding box center [308, 377] width 37 height 19
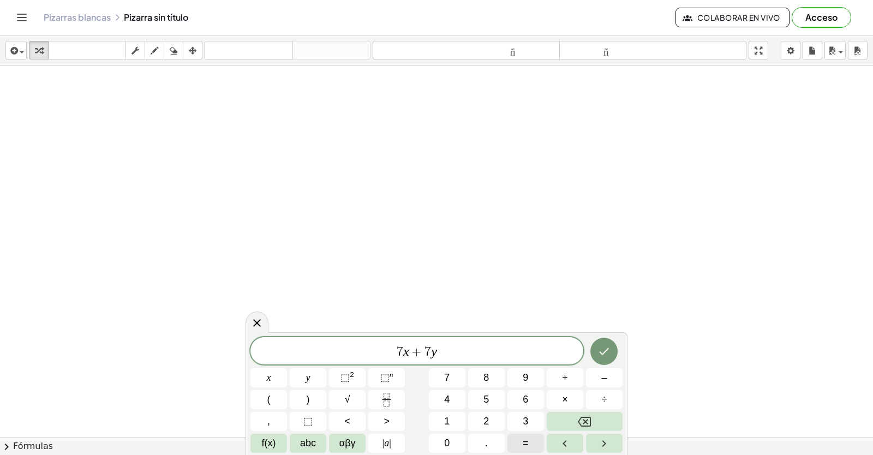
click at [529, 444] on button "=" at bounding box center [526, 443] width 37 height 19
click at [494, 410] on div "7 x + 7 y = ​ x y ⬚ 2 ⬚ n 7 8 9 + – ( ) √ 4 5 6 × ÷ , ⬚ < > 1 2 3 f(x) abc αβγ …" at bounding box center [437, 395] width 372 height 116
click at [490, 414] on button "2" at bounding box center [486, 421] width 37 height 19
click at [454, 425] on button "1" at bounding box center [447, 421] width 37 height 19
click at [612, 348] on button "Hecho" at bounding box center [604, 351] width 27 height 27
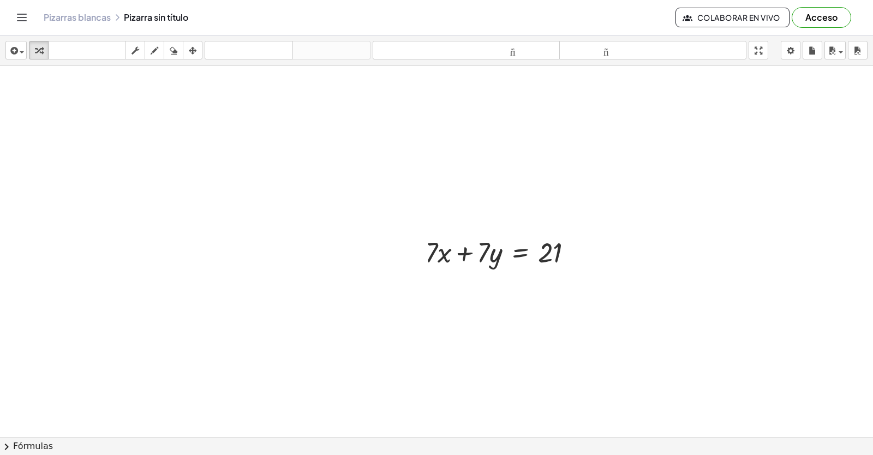
scroll to position [12719, 3]
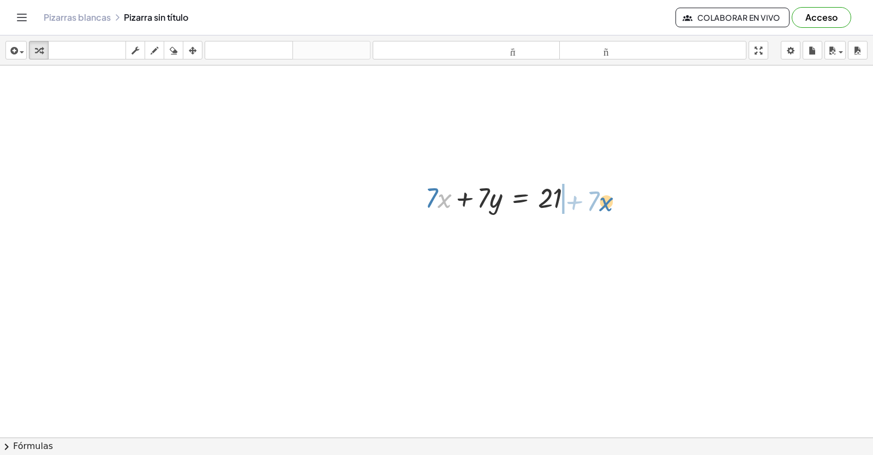
drag, startPoint x: 441, startPoint y: 191, endPoint x: 605, endPoint y: 191, distance: 164.3
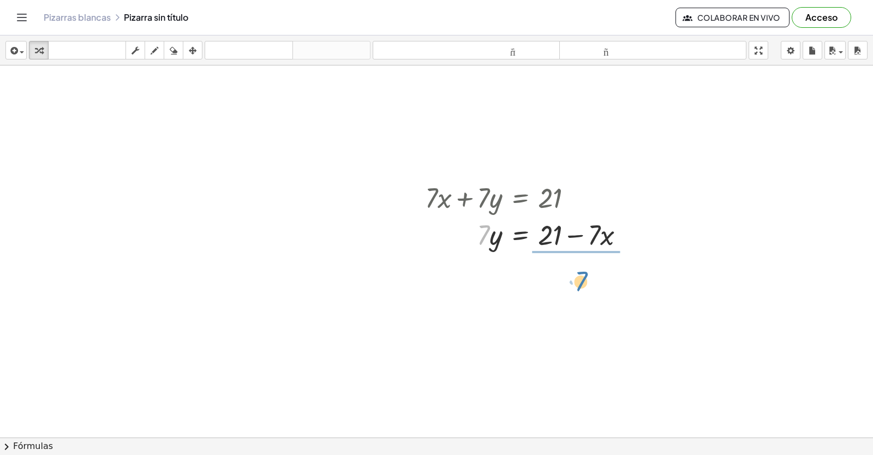
drag, startPoint x: 482, startPoint y: 232, endPoint x: 587, endPoint y: 274, distance: 112.9
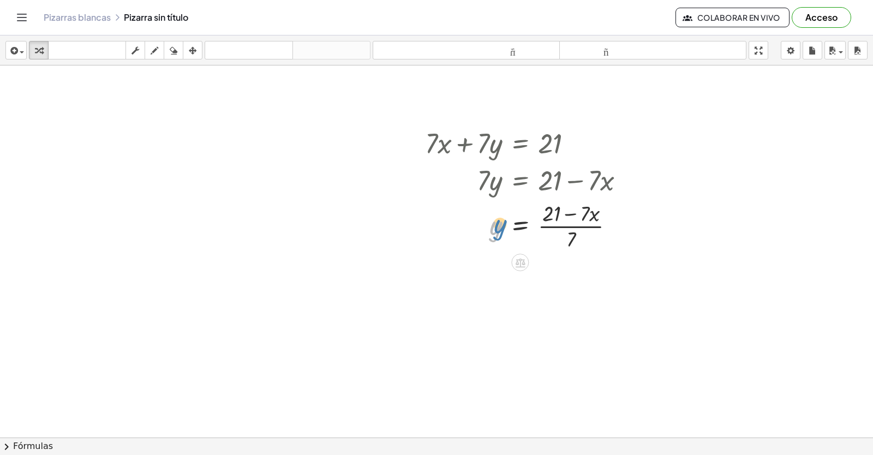
drag, startPoint x: 475, startPoint y: 239, endPoint x: 481, endPoint y: 237, distance: 5.9
click at [481, 237] on div at bounding box center [529, 225] width 219 height 55
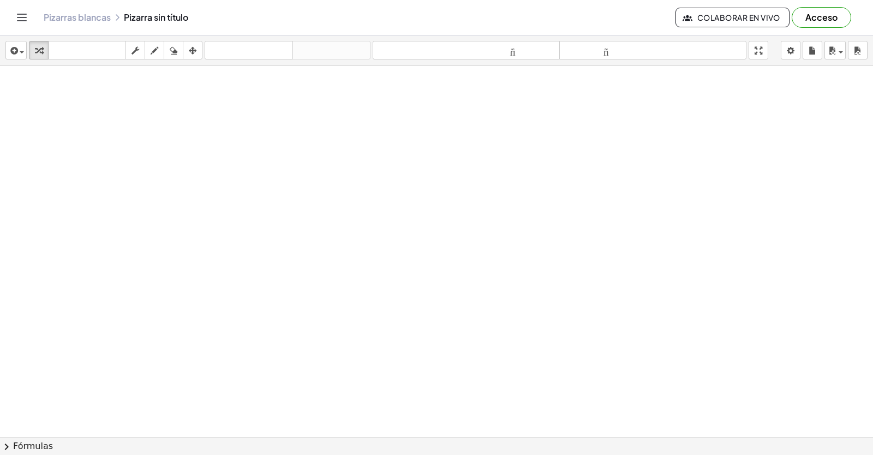
scroll to position [13255, 3]
click at [0, 0] on div at bounding box center [0, 0] width 0 height 0
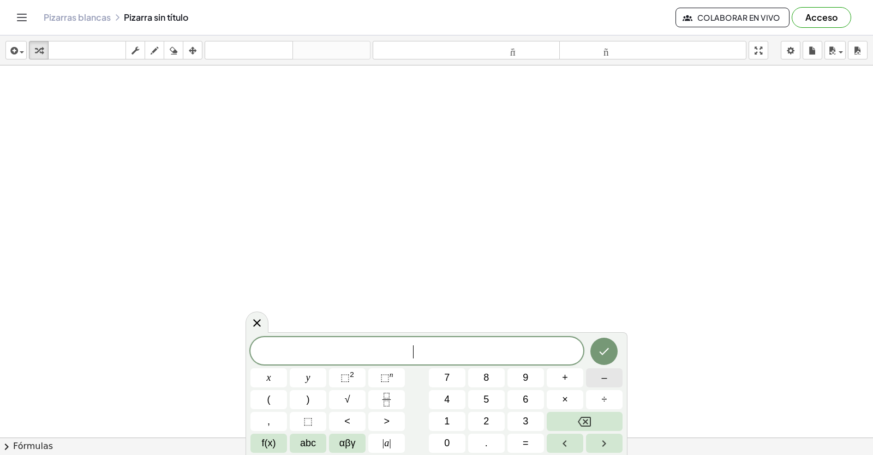
click at [598, 372] on button "–" at bounding box center [604, 377] width 37 height 19
click at [262, 370] on button "x" at bounding box center [269, 377] width 37 height 19
click at [592, 416] on button "Backspace" at bounding box center [585, 421] width 76 height 19
click at [492, 396] on button "5" at bounding box center [486, 399] width 37 height 19
click at [277, 374] on button "x" at bounding box center [269, 377] width 37 height 19
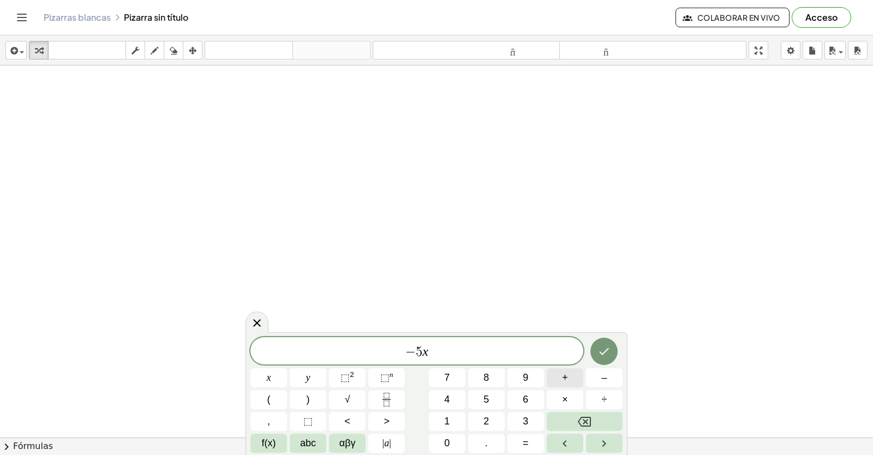
click at [572, 373] on button "+" at bounding box center [565, 377] width 37 height 19
click at [533, 416] on button "3" at bounding box center [526, 421] width 37 height 19
click at [305, 374] on button "y" at bounding box center [308, 377] width 37 height 19
click at [527, 437] on span "=" at bounding box center [526, 443] width 6 height 15
click at [610, 379] on button "–" at bounding box center [604, 377] width 37 height 19
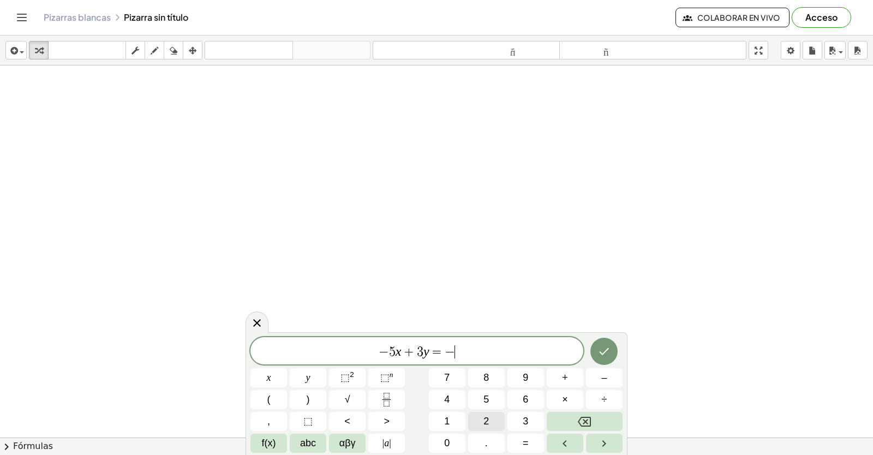
click at [482, 414] on button "2" at bounding box center [486, 421] width 37 height 19
click at [612, 337] on div "− 5 x + 3 y = − 2 ​ x y ⬚ 2 ⬚ n 7 8 9 + – ( ) √ 4 5 6 × ÷ , ⬚ < > 1 2 3 f(x) ab…" at bounding box center [437, 393] width 382 height 123
click at [603, 343] on button "Hecho" at bounding box center [604, 351] width 27 height 27
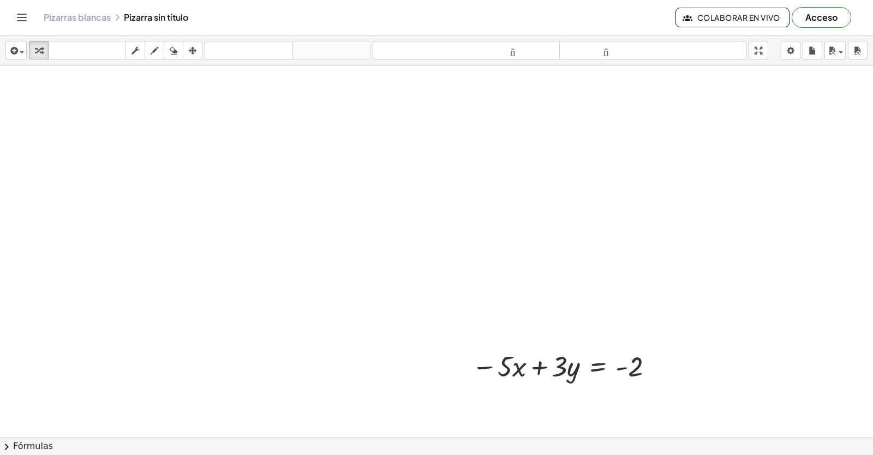
scroll to position [13409, 3]
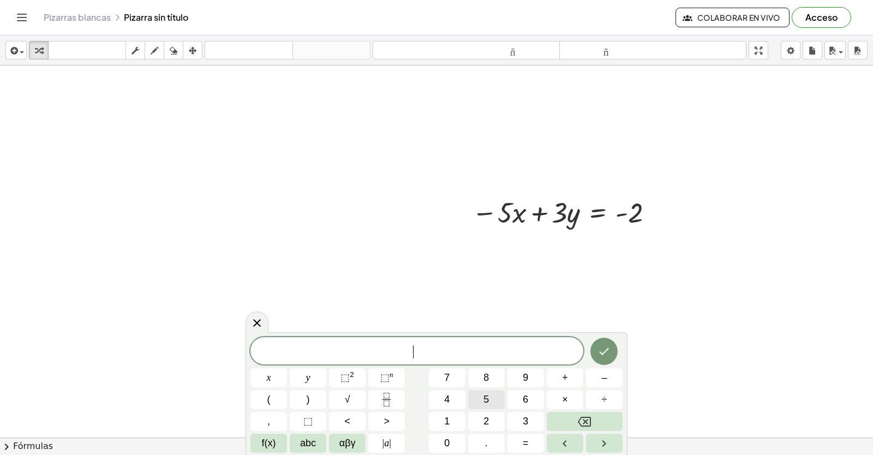
click at [486, 396] on span "5" at bounding box center [486, 399] width 5 height 15
click at [267, 373] on span "x" at bounding box center [269, 378] width 4 height 15
click at [562, 377] on button "+" at bounding box center [565, 377] width 37 height 19
click at [438, 377] on button "7" at bounding box center [447, 377] width 37 height 19
click at [309, 376] on span "y" at bounding box center [308, 378] width 4 height 15
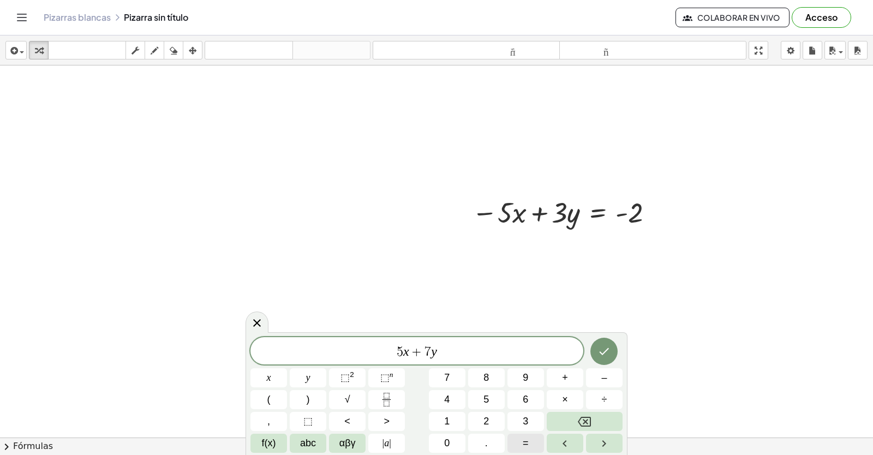
click at [527, 439] on span "=" at bounding box center [526, 443] width 6 height 15
click at [445, 418] on span "1" at bounding box center [446, 421] width 5 height 15
click at [479, 416] on button "2" at bounding box center [486, 421] width 37 height 19
click at [605, 354] on icon "Hecho" at bounding box center [604, 351] width 13 height 13
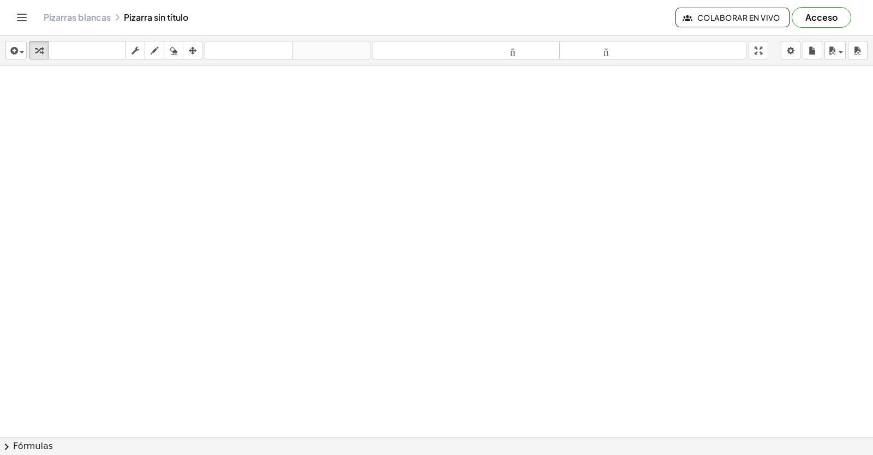
scroll to position [13890, 3]
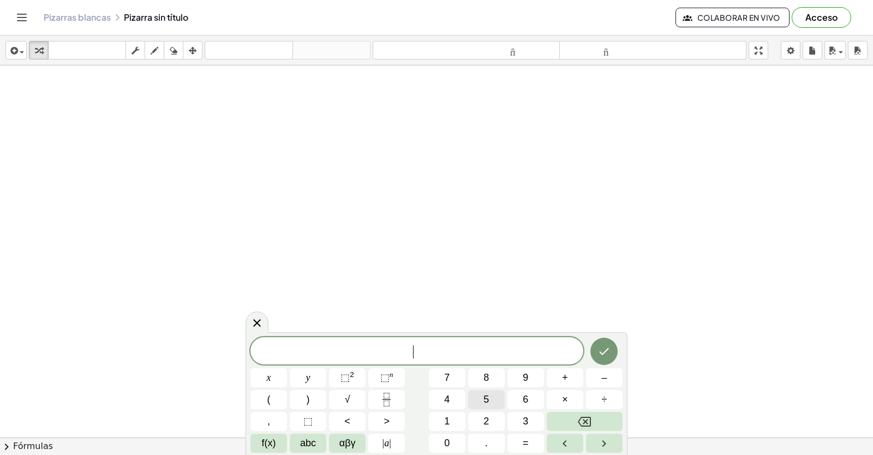
click at [471, 390] on button "5" at bounding box center [486, 399] width 37 height 19
click at [270, 373] on span "x" at bounding box center [269, 378] width 4 height 15
click at [606, 382] on span "–" at bounding box center [603, 378] width 5 height 15
click at [519, 413] on button "3" at bounding box center [526, 421] width 37 height 19
click at [314, 380] on button "y" at bounding box center [308, 377] width 37 height 19
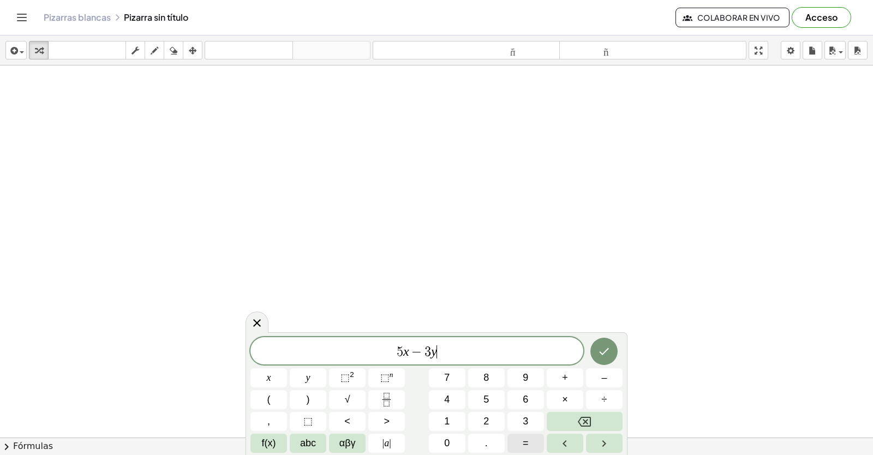
click at [528, 446] on span "=" at bounding box center [526, 443] width 6 height 15
click at [443, 396] on button "4" at bounding box center [447, 399] width 37 height 19
click at [604, 337] on div at bounding box center [604, 351] width 37 height 28
click at [612, 345] on button "Hecho" at bounding box center [604, 351] width 27 height 27
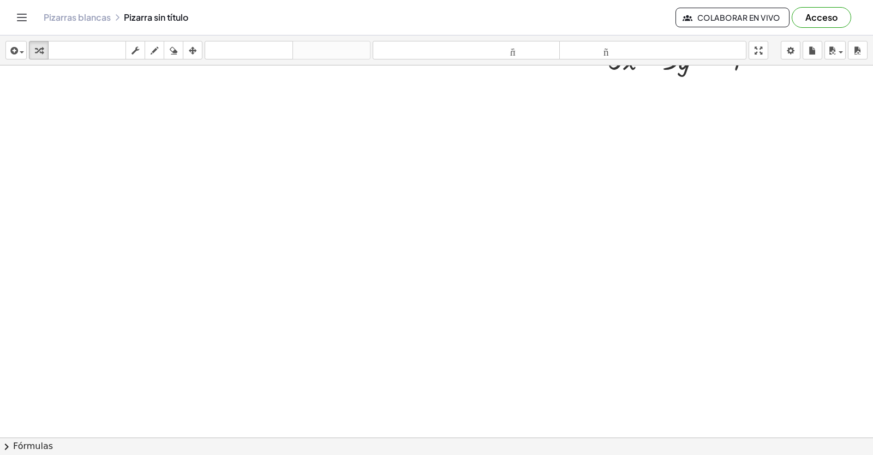
scroll to position [14044, 3]
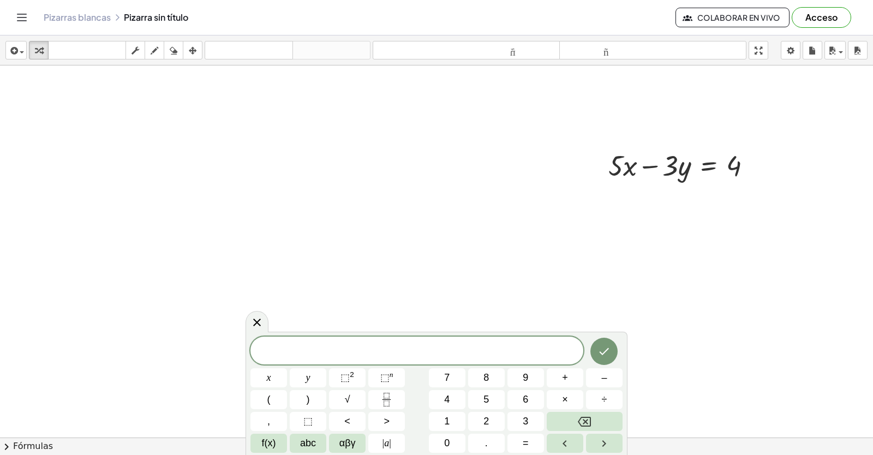
click at [401, 369] on button "⬚ n" at bounding box center [386, 377] width 37 height 19
click at [602, 428] on button "Backspace" at bounding box center [585, 421] width 76 height 19
click at [602, 425] on button "Backspace" at bounding box center [585, 421] width 76 height 19
click at [603, 422] on button "Backspace" at bounding box center [585, 421] width 76 height 19
click at [444, 372] on button "7" at bounding box center [447, 377] width 37 height 19
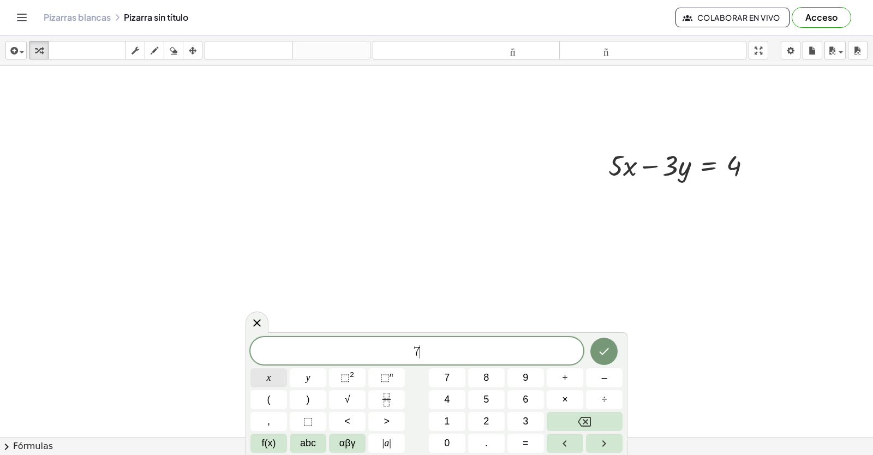
click at [268, 373] on span "x" at bounding box center [269, 378] width 4 height 15
click at [565, 364] on div "7 x ​" at bounding box center [417, 350] width 333 height 27
click at [572, 375] on button "+" at bounding box center [565, 377] width 37 height 19
click at [529, 418] on button "3" at bounding box center [526, 421] width 37 height 19
click at [311, 372] on button "y" at bounding box center [308, 377] width 37 height 19
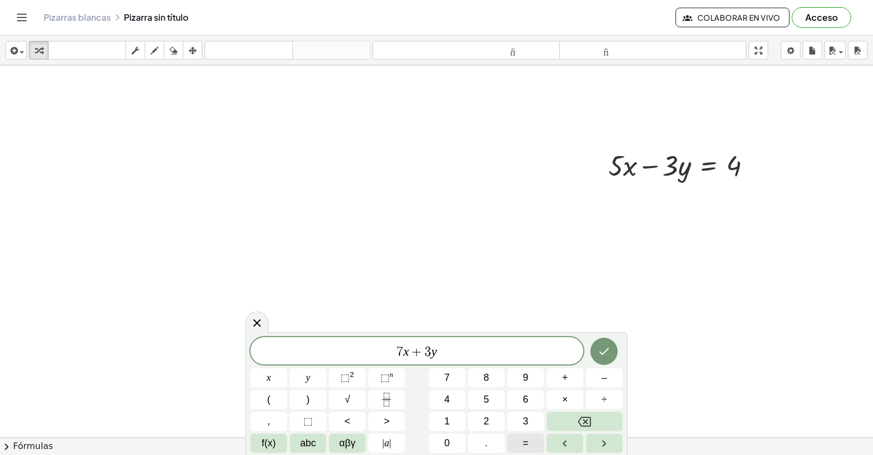
click at [532, 443] on button "=" at bounding box center [526, 443] width 37 height 19
click at [486, 414] on button "2" at bounding box center [486, 421] width 37 height 19
click at [446, 440] on span "0" at bounding box center [446, 443] width 5 height 15
click at [601, 355] on icon "Hecho" at bounding box center [604, 351] width 13 height 13
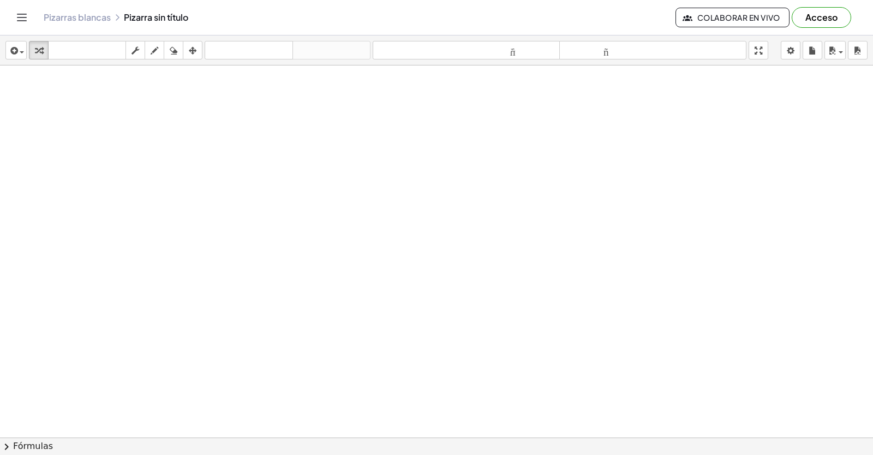
scroll to position [14580, 3]
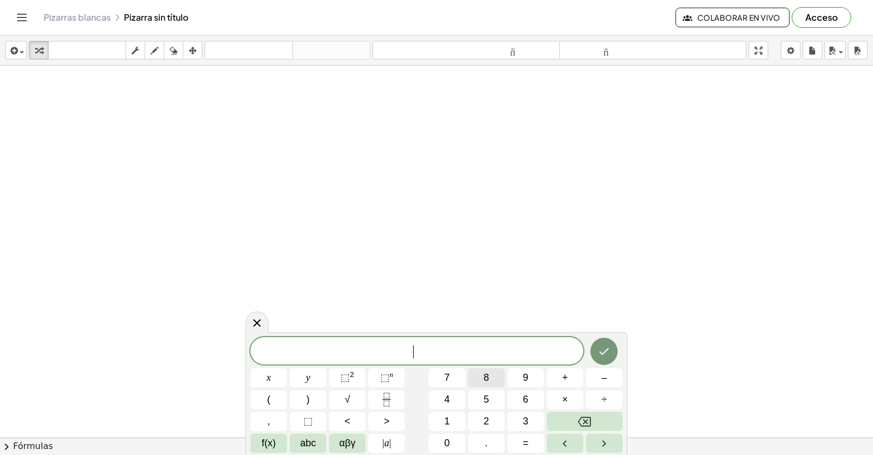
click at [484, 380] on span "8" at bounding box center [486, 378] width 5 height 15
click at [265, 375] on button "x" at bounding box center [269, 377] width 37 height 19
click at [621, 374] on button "–" at bounding box center [604, 377] width 37 height 19
click at [486, 394] on span "5" at bounding box center [486, 399] width 5 height 15
click at [308, 376] on span "y" at bounding box center [308, 378] width 4 height 15
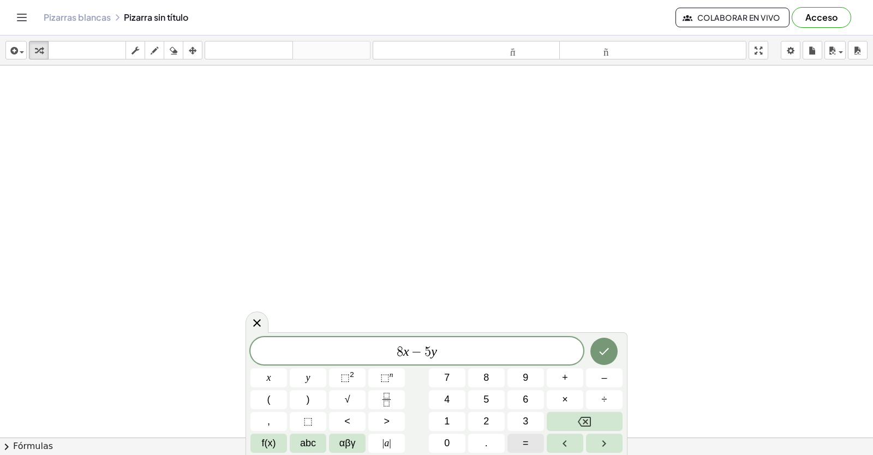
click at [524, 445] on span "=" at bounding box center [526, 443] width 6 height 15
click at [529, 398] on button "6" at bounding box center [526, 399] width 37 height 19
click at [603, 355] on icon "Hecho" at bounding box center [605, 351] width 10 height 7
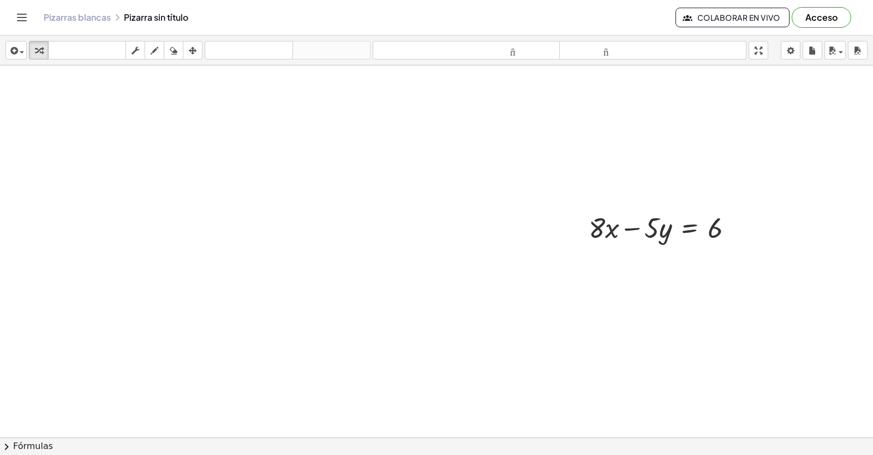
scroll to position [14798, 3]
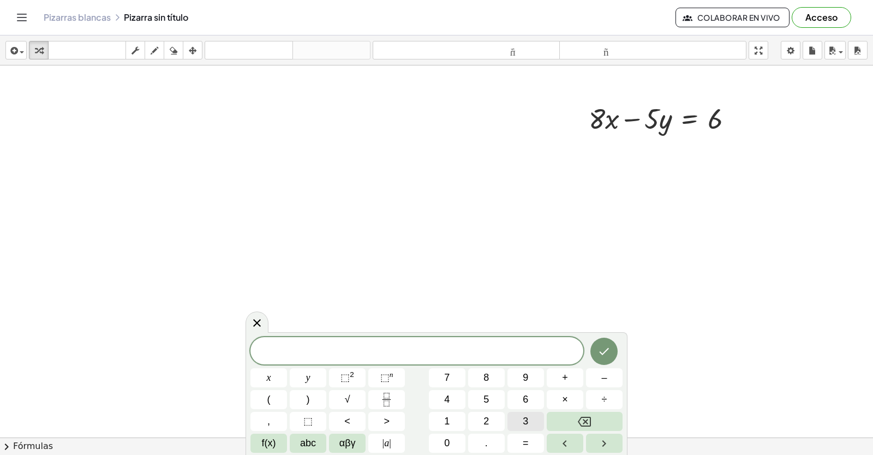
click at [516, 425] on button "3" at bounding box center [526, 421] width 37 height 19
click at [284, 372] on button "x" at bounding box center [269, 377] width 37 height 19
drag, startPoint x: 563, startPoint y: 366, endPoint x: 560, endPoint y: 407, distance: 40.5
click at [560, 396] on div "3 x ​ x y ⬚ 2 ⬚ n 7 8 9 + – ( ) √ 4 5 6 × ÷ , ⬚ < > 1 2 3 f(x) abc αβγ | a | 0 …" at bounding box center [437, 395] width 372 height 116
click at [579, 377] on button "+" at bounding box center [565, 377] width 37 height 19
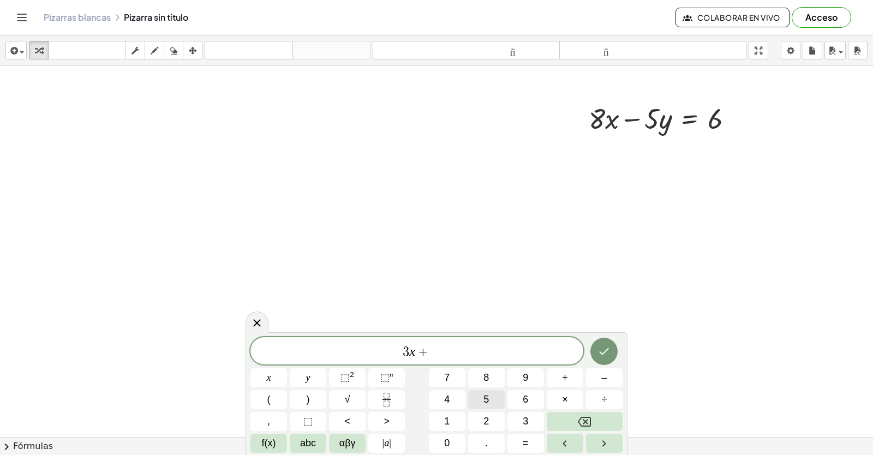
click at [478, 402] on button "5" at bounding box center [486, 399] width 37 height 19
click at [315, 372] on button "y" at bounding box center [308, 377] width 37 height 19
click at [525, 452] on button "=" at bounding box center [526, 443] width 37 height 19
click at [449, 426] on span "1" at bounding box center [446, 421] width 5 height 15
click at [535, 398] on button "6" at bounding box center [526, 399] width 37 height 19
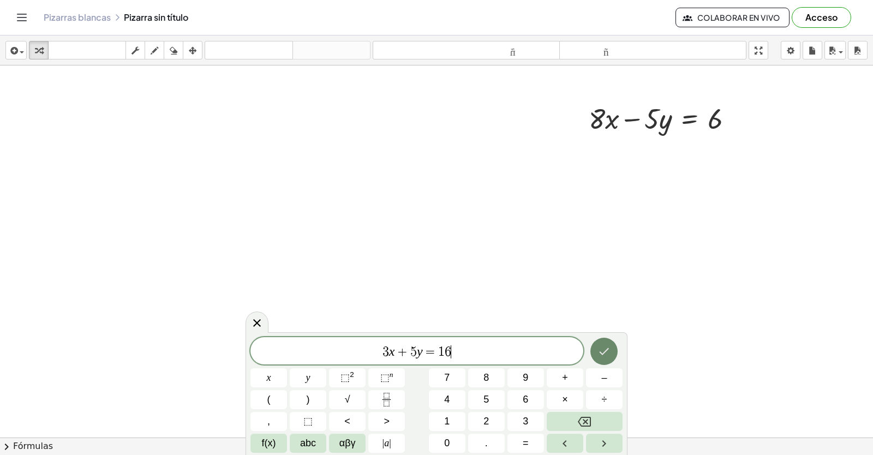
click at [605, 347] on icon "Hecho" at bounding box center [604, 351] width 13 height 13
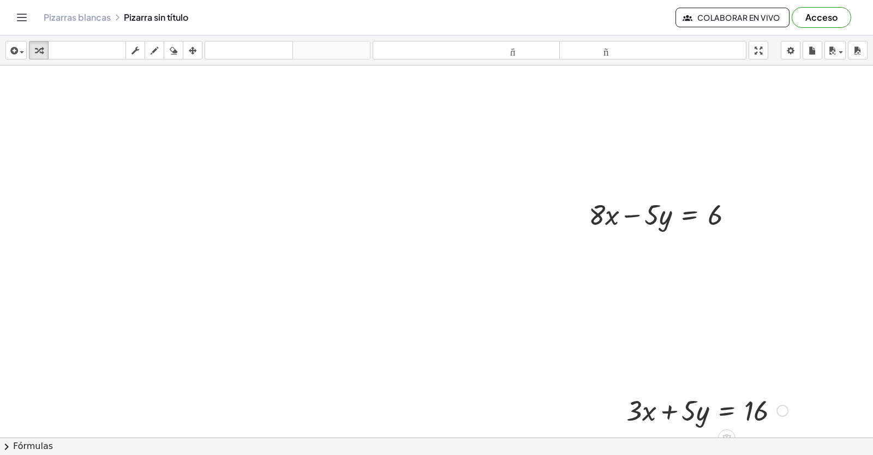
scroll to position [14689, 3]
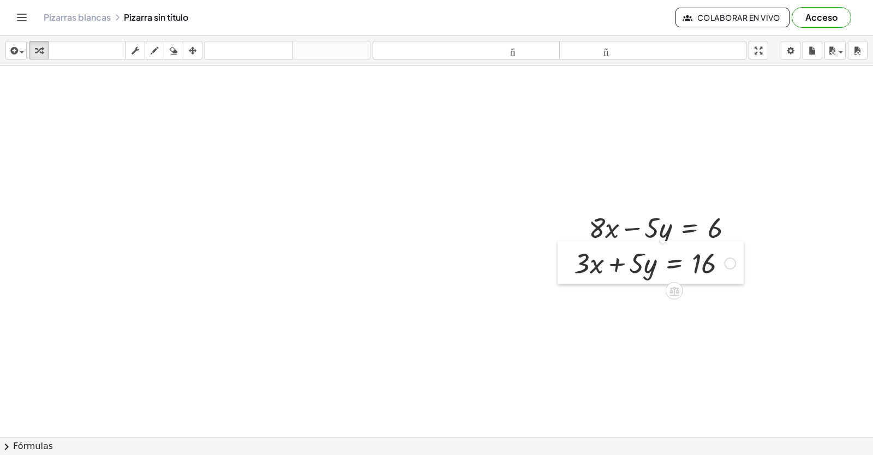
drag, startPoint x: 621, startPoint y: 412, endPoint x: 580, endPoint y: 247, distance: 169.8
click at [574, 251] on div at bounding box center [566, 262] width 16 height 43
drag, startPoint x: 594, startPoint y: 201, endPoint x: 578, endPoint y: 192, distance: 18.6
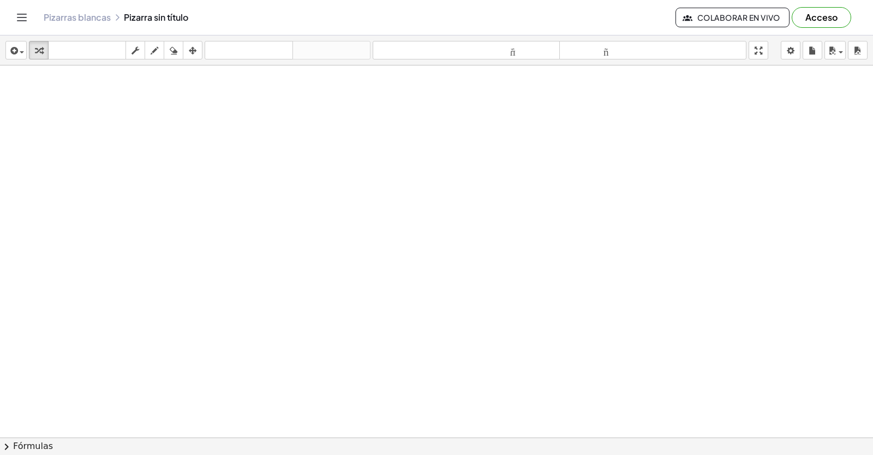
scroll to position [15116, 3]
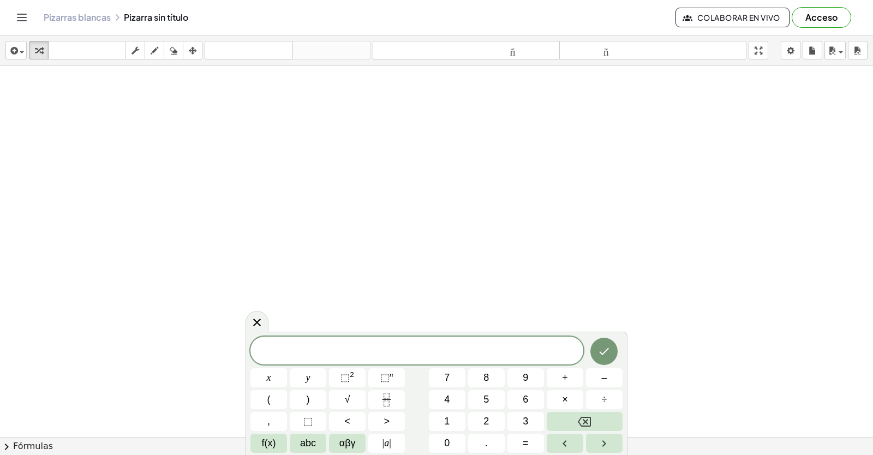
click at [487, 398] on span "5" at bounding box center [486, 399] width 5 height 15
click at [253, 377] on button "x" at bounding box center [269, 377] width 37 height 19
click at [598, 379] on button "–" at bounding box center [604, 377] width 37 height 19
click at [454, 368] on button "7" at bounding box center [447, 377] width 37 height 19
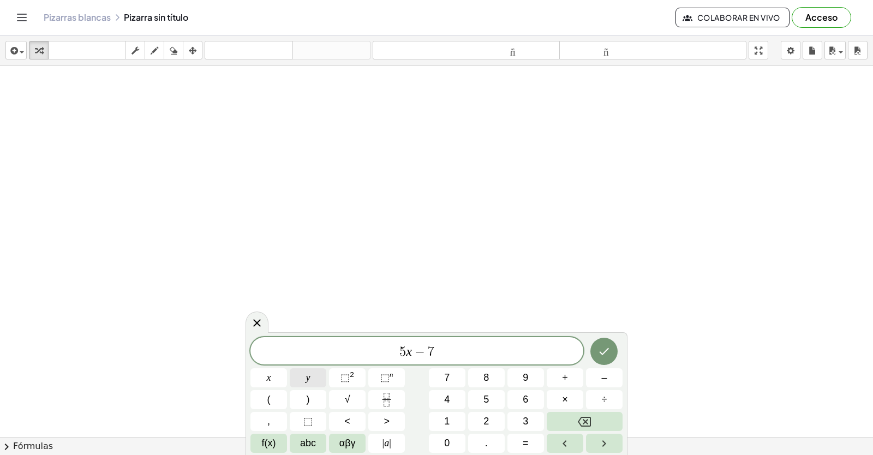
click at [319, 373] on button "y" at bounding box center [308, 377] width 37 height 19
click at [530, 439] on button "=" at bounding box center [526, 443] width 37 height 19
click at [603, 377] on span "–" at bounding box center [603, 378] width 5 height 15
click at [523, 399] on span "6" at bounding box center [525, 399] width 5 height 15
click at [590, 354] on div at bounding box center [604, 351] width 37 height 28
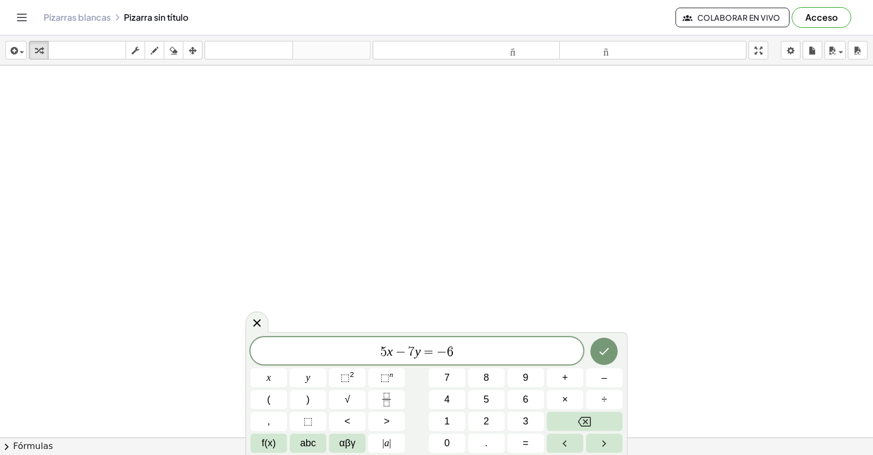
click at [596, 350] on button "Hecho" at bounding box center [604, 351] width 27 height 27
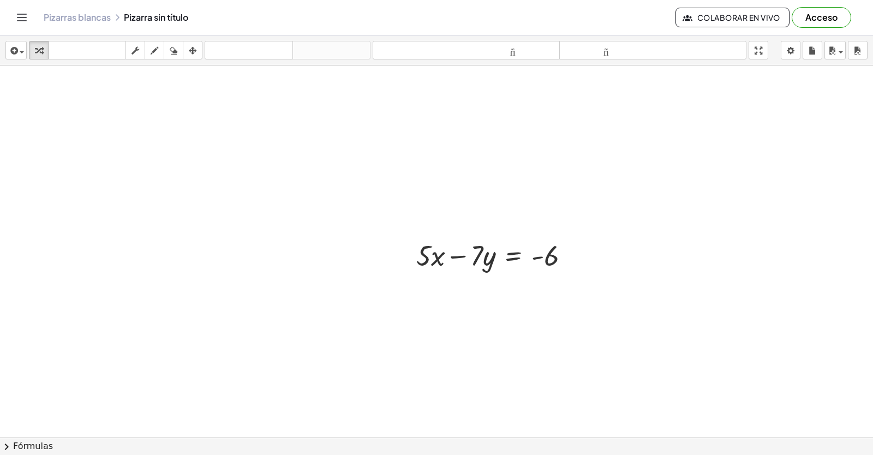
scroll to position [15270, 3]
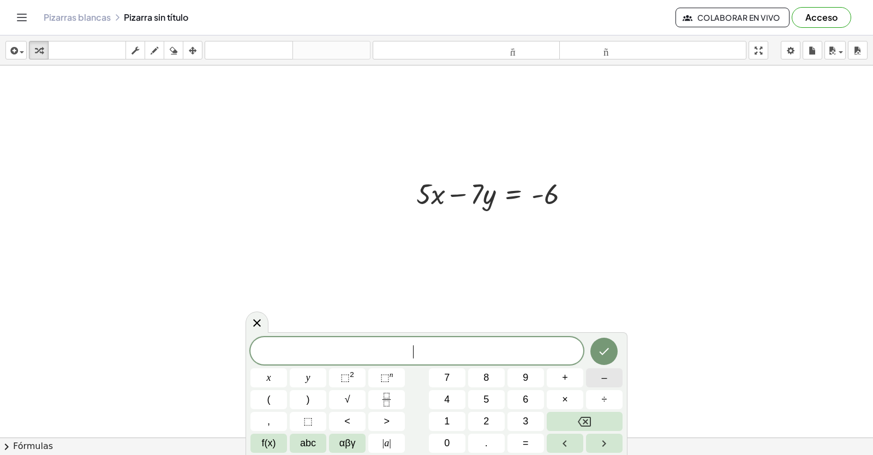
click at [587, 378] on button "–" at bounding box center [604, 377] width 37 height 19
click at [487, 398] on span "5" at bounding box center [486, 399] width 5 height 15
click at [275, 371] on button "x" at bounding box center [269, 377] width 37 height 19
click at [605, 378] on span "–" at bounding box center [603, 378] width 5 height 15
click at [525, 379] on span "9" at bounding box center [525, 378] width 5 height 15
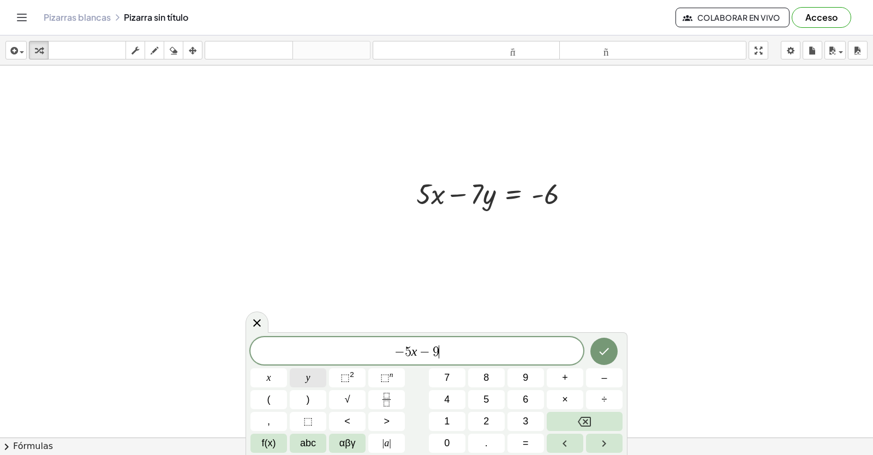
click at [307, 374] on span "y" at bounding box center [308, 378] width 4 height 15
click at [529, 445] on button "=" at bounding box center [526, 443] width 37 height 19
click at [594, 378] on button "–" at bounding box center [604, 377] width 37 height 19
click at [442, 400] on button "4" at bounding box center [447, 399] width 37 height 19
click at [483, 416] on button "2" at bounding box center [486, 421] width 37 height 19
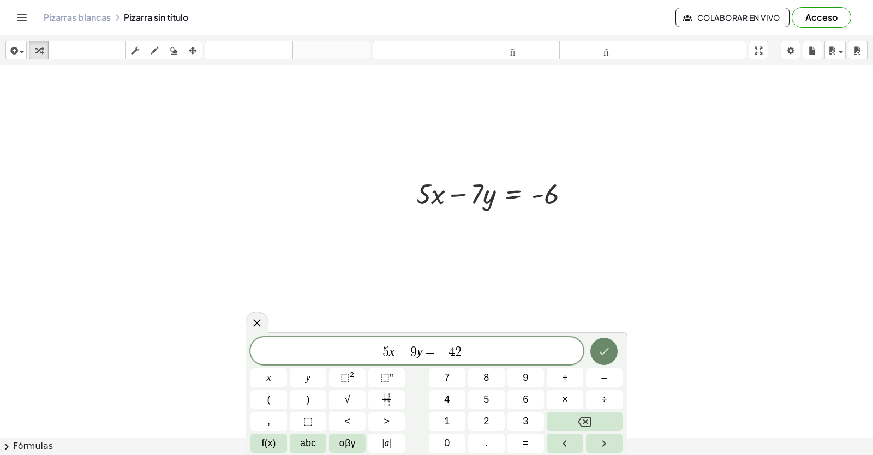
click at [607, 355] on icon "Hecho" at bounding box center [604, 351] width 13 height 13
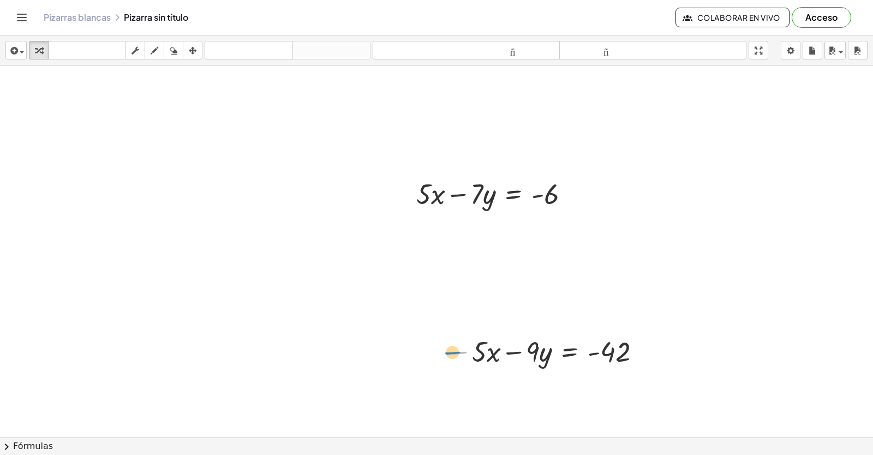
click at [461, 339] on div at bounding box center [545, 350] width 209 height 37
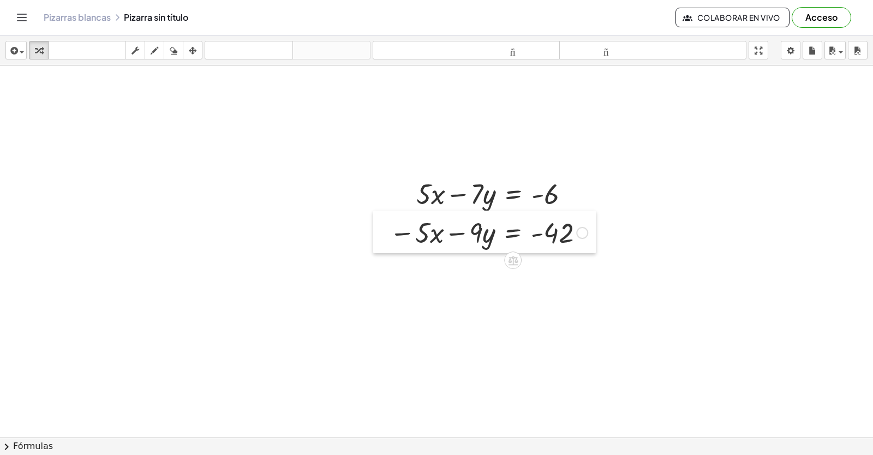
drag, startPoint x: 437, startPoint y: 337, endPoint x: 380, endPoint y: 218, distance: 131.8
click at [380, 218] on div at bounding box center [381, 232] width 16 height 43
click at [452, 235] on div at bounding box center [488, 231] width 209 height 37
drag, startPoint x: 437, startPoint y: 192, endPoint x: 427, endPoint y: 210, distance: 19.8
click at [437, 194] on div at bounding box center [497, 193] width 172 height 37
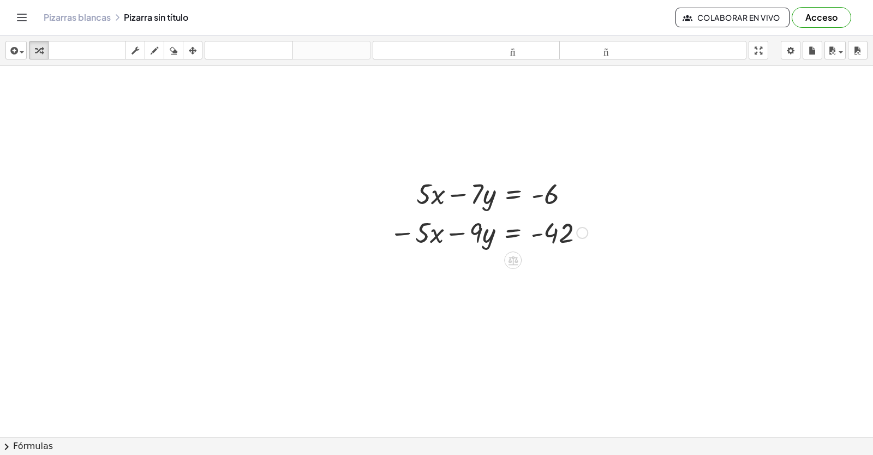
click at [432, 234] on div at bounding box center [488, 231] width 209 height 37
drag, startPoint x: 488, startPoint y: 194, endPoint x: 482, endPoint y: 202, distance: 10.6
click at [486, 196] on div at bounding box center [497, 193] width 172 height 37
click at [485, 246] on div at bounding box center [488, 231] width 209 height 37
drag, startPoint x: 540, startPoint y: 194, endPoint x: 532, endPoint y: 202, distance: 12.0
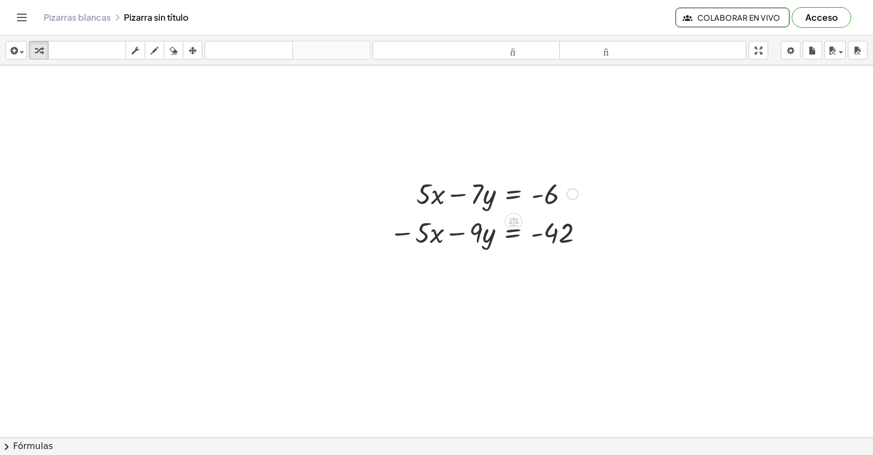
click at [540, 194] on div at bounding box center [497, 193] width 172 height 37
click at [537, 232] on div at bounding box center [488, 231] width 209 height 37
click at [520, 234] on div at bounding box center [488, 231] width 209 height 37
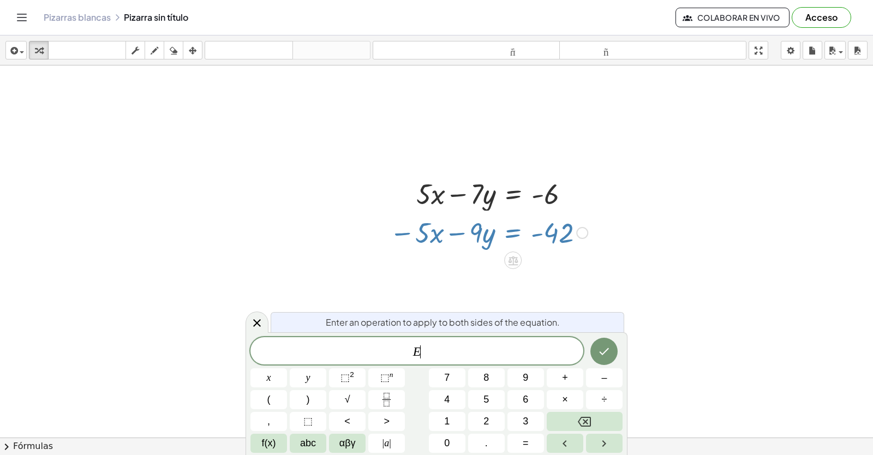
drag, startPoint x: 263, startPoint y: 319, endPoint x: 159, endPoint y: 255, distance: 121.3
click at [261, 307] on body "Actividades matemáticas fáciles de comprender Empezar Banco de actividades Trab…" at bounding box center [436, 227] width 873 height 455
click at [265, 316] on div at bounding box center [257, 322] width 23 height 21
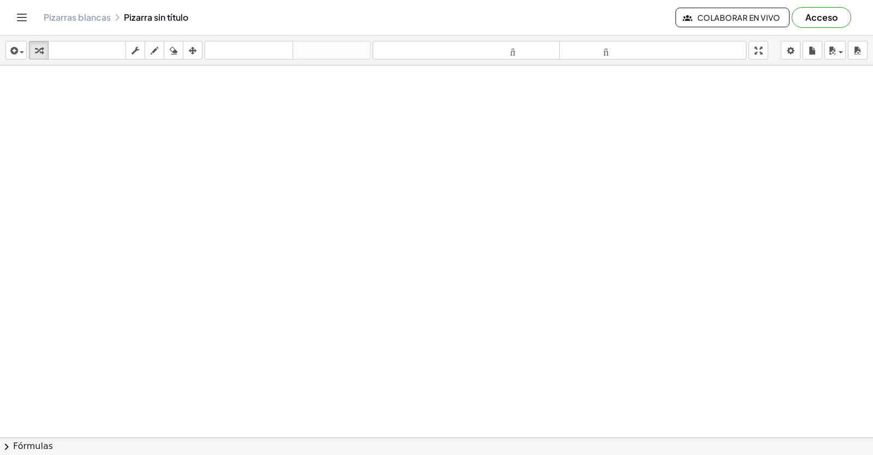
scroll to position [15697, 3]
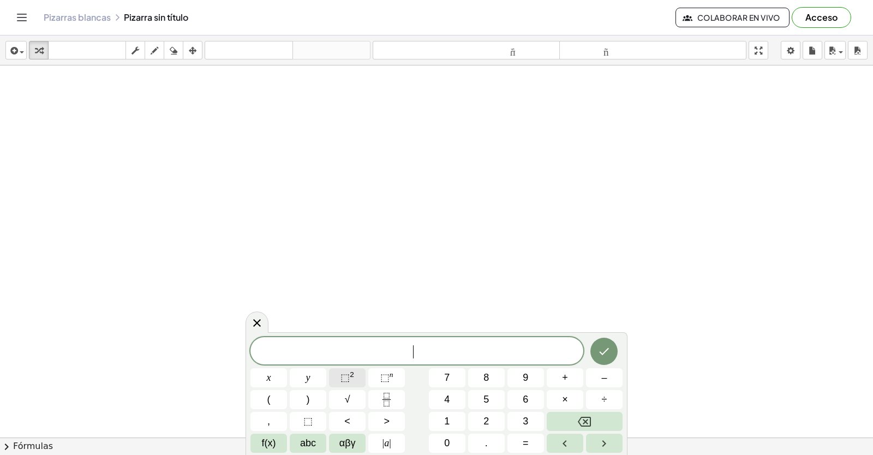
scroll to position [16178, 3]
click at [254, 321] on icon at bounding box center [257, 323] width 13 height 13
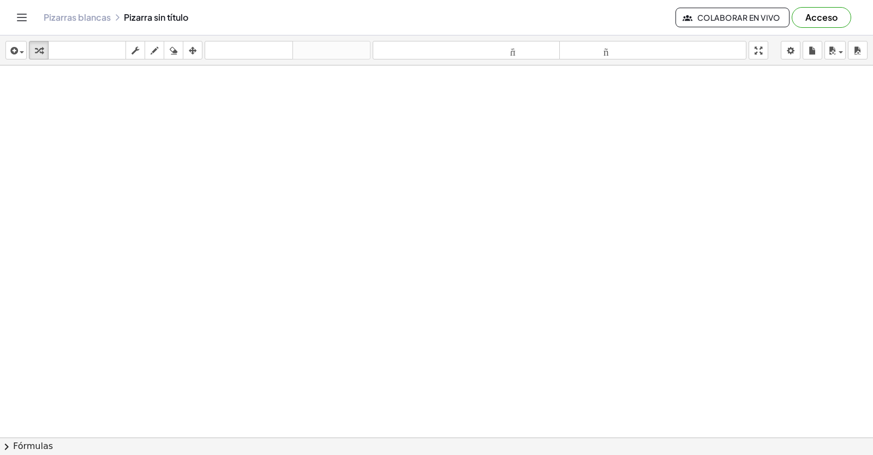
scroll to position [16550, 3]
